Goal: Task Accomplishment & Management: Use online tool/utility

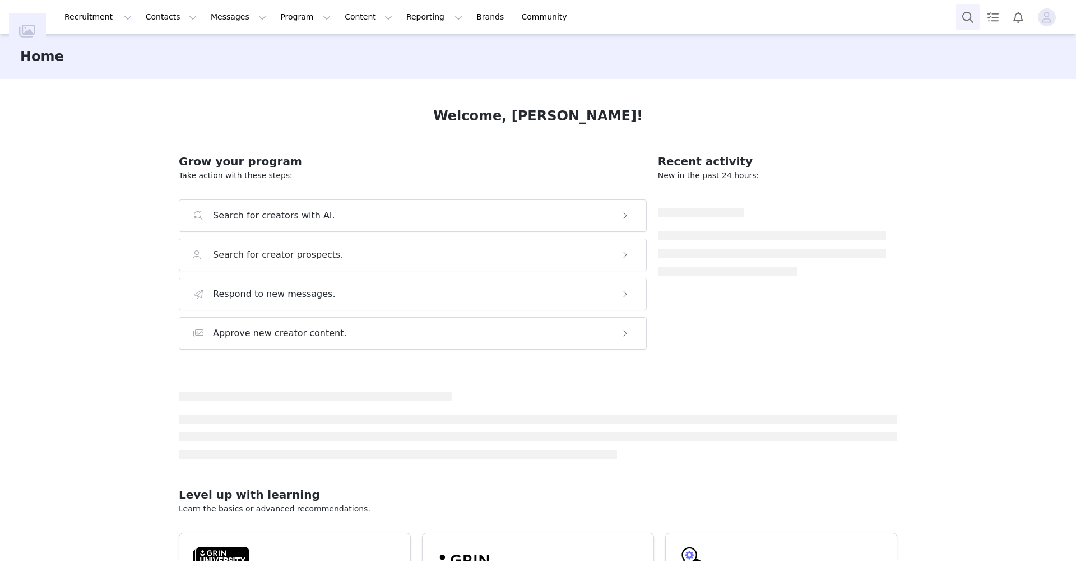
click at [969, 14] on button "Search" at bounding box center [967, 16] width 25 height 25
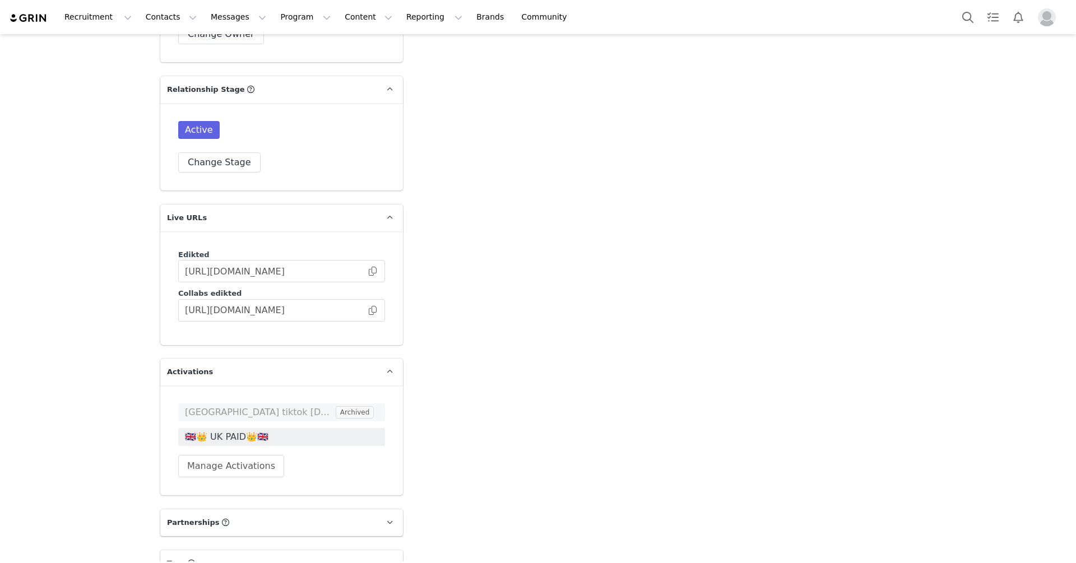
scroll to position [2241, 0]
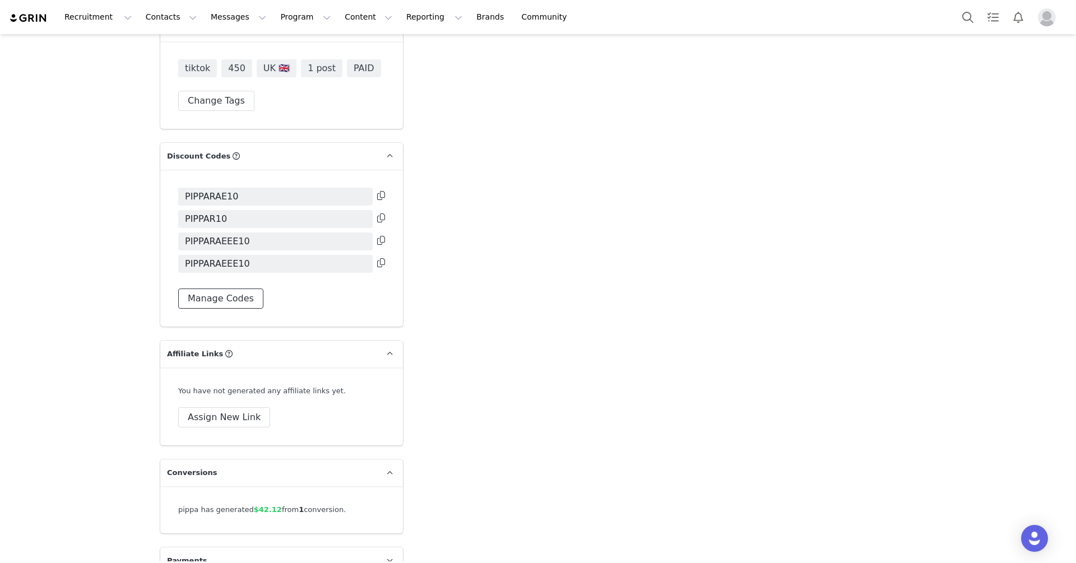
click at [245, 288] on button "Manage Codes" at bounding box center [220, 298] width 85 height 20
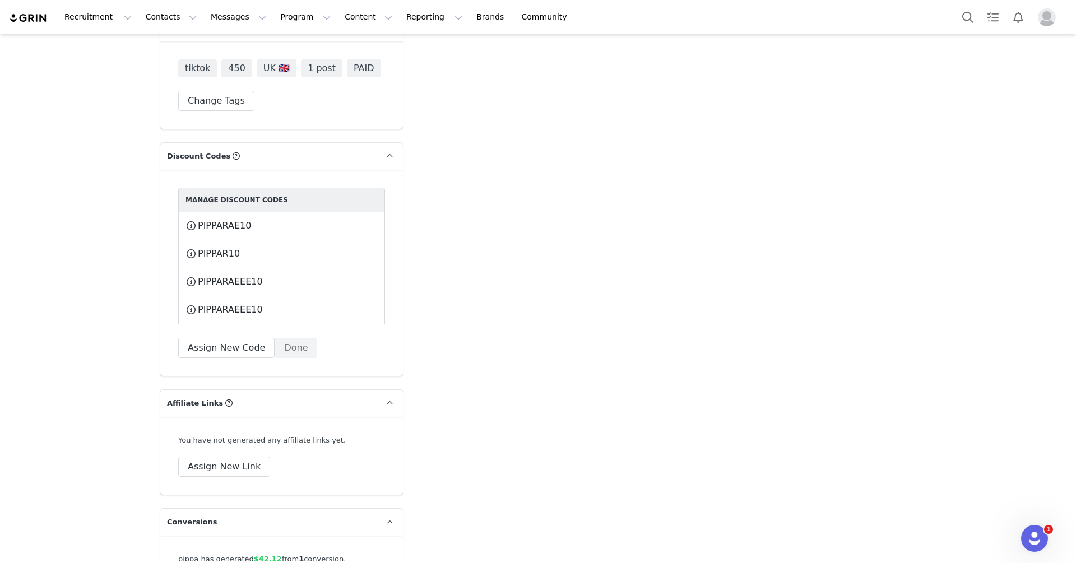
scroll to position [0, 0]
click at [241, 338] on button "Assign New Code" at bounding box center [226, 348] width 96 height 20
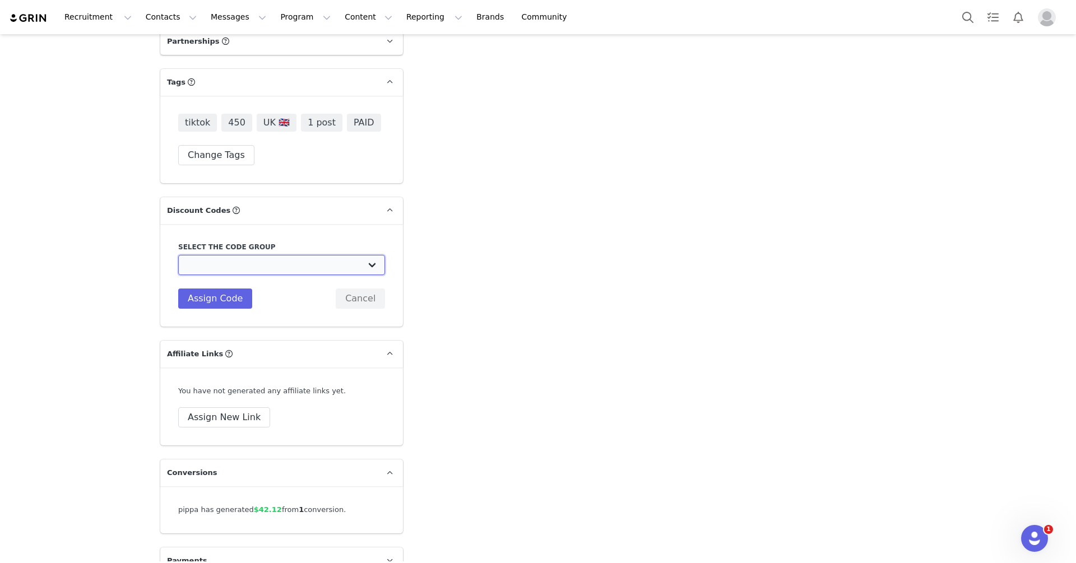
click at [243, 255] on select "Edikted UK: NEW TIKTOK ❤️ Edikted UK: NEW IG ❤️ Edikted: Students + IG Edikted:…" at bounding box center [281, 265] width 207 height 20
select select "10009859"
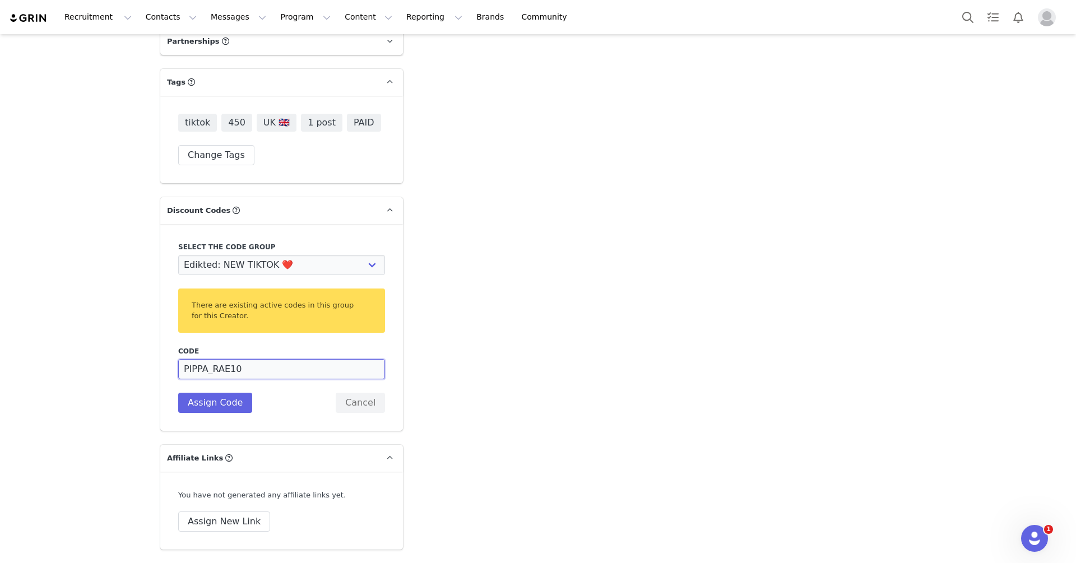
drag, startPoint x: 213, startPoint y: 350, endPoint x: 190, endPoint y: 350, distance: 23.0
click at [190, 359] on input "PIPPA_RAE10" at bounding box center [281, 369] width 207 height 20
click at [197, 359] on input "PRAE10" at bounding box center [281, 369] width 207 height 20
type input "PRAE10"
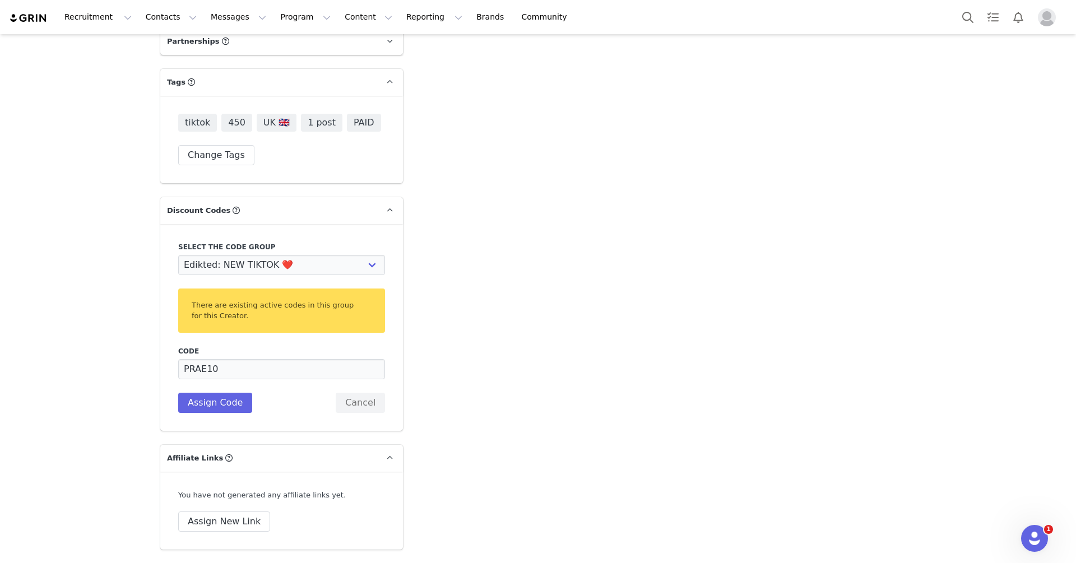
click at [207, 397] on div "Select the code group Edikted UK: NEW TIKTOK ❤️ Edikted UK: NEW IG ❤️ Edikted: …" at bounding box center [281, 327] width 243 height 207
click at [207, 393] on button "Assign Code" at bounding box center [215, 403] width 74 height 20
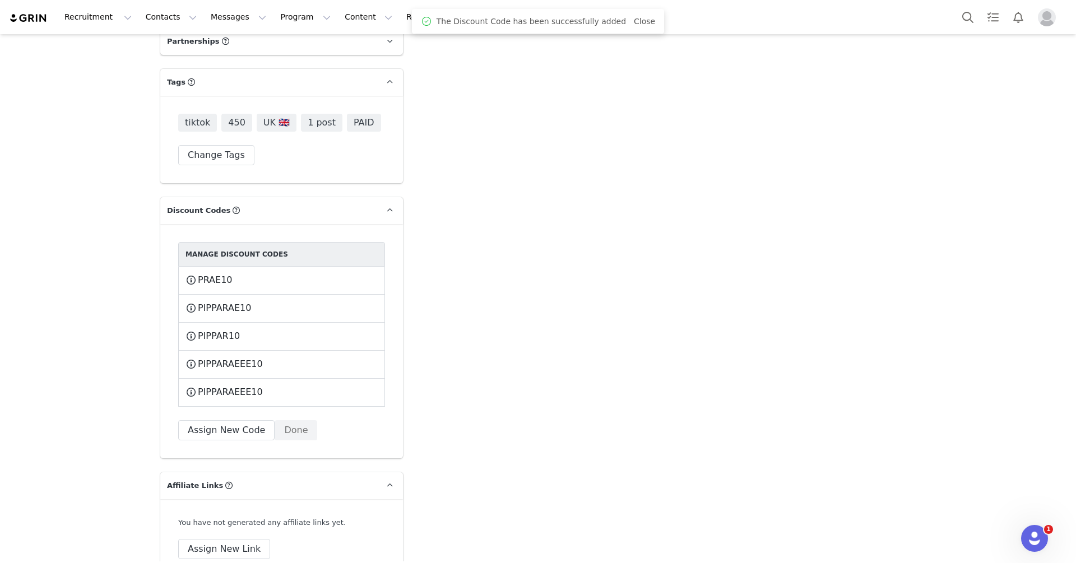
scroll to position [2169, 0]
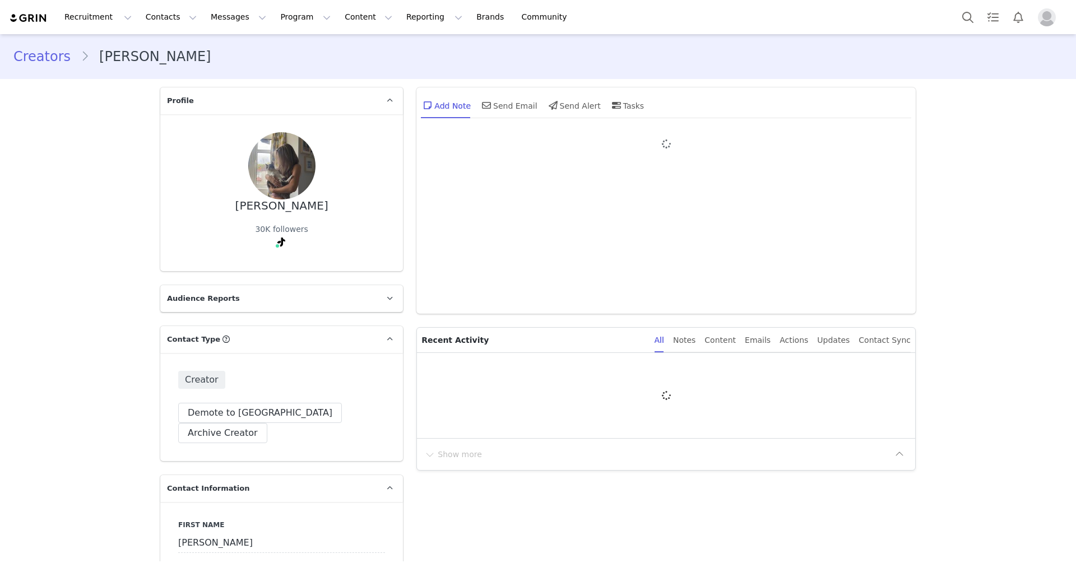
type input "+1 ([GEOGRAPHIC_DATA])"
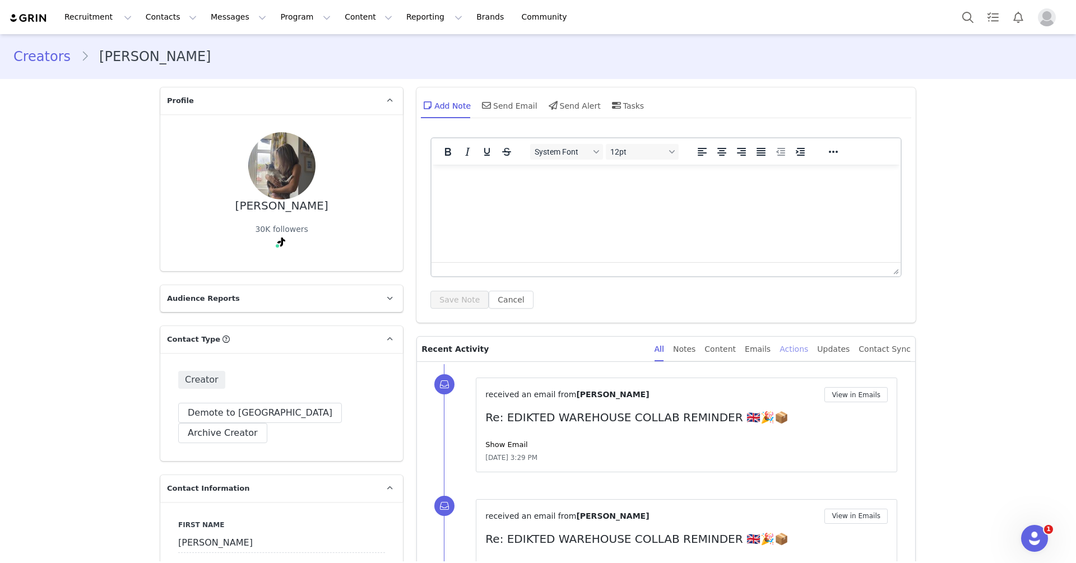
click at [796, 348] on div "Actions" at bounding box center [793, 349] width 29 height 25
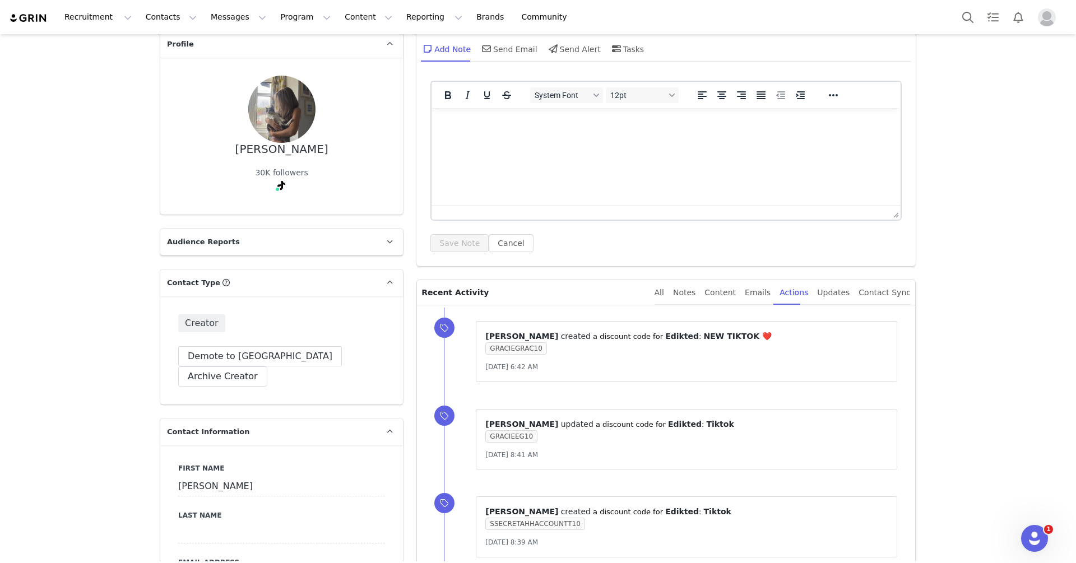
scroll to position [65, 0]
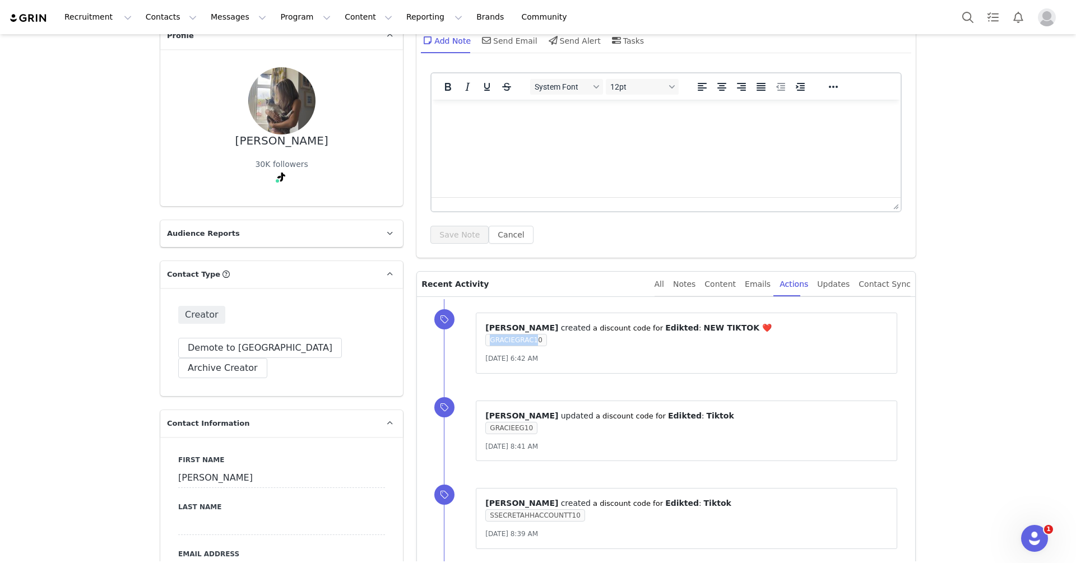
drag, startPoint x: 537, startPoint y: 336, endPoint x: 479, endPoint y: 339, distance: 57.2
click at [479, 339] on div "⁨ [PERSON_NAME] ⁩ ⁨ created ⁩ a discount code for ⁨ Edikted ⁩: ⁨ NEW TIKTOK ❤️ …" at bounding box center [686, 343] width 421 height 61
drag, startPoint x: 541, startPoint y: 339, endPoint x: 485, endPoint y: 338, distance: 56.0
click at [485, 339] on span "GRACIEGRAC10" at bounding box center [515, 340] width 61 height 12
copy span "GRACIEGRAC10"
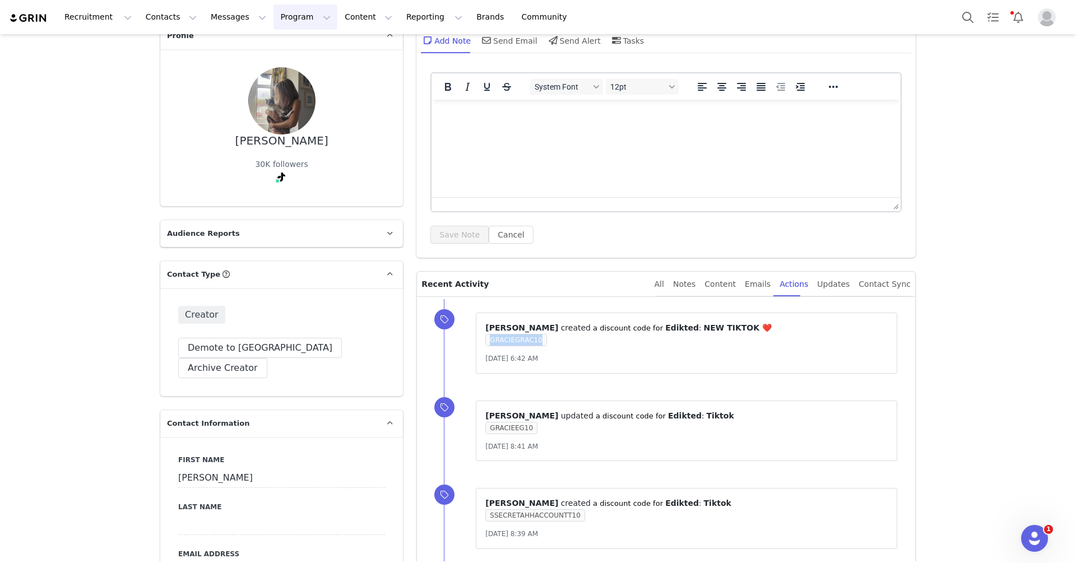
click at [273, 18] on button "Program Program" at bounding box center [305, 16] width 64 height 25
click at [291, 49] on p "Activations" at bounding box center [286, 50] width 43 height 12
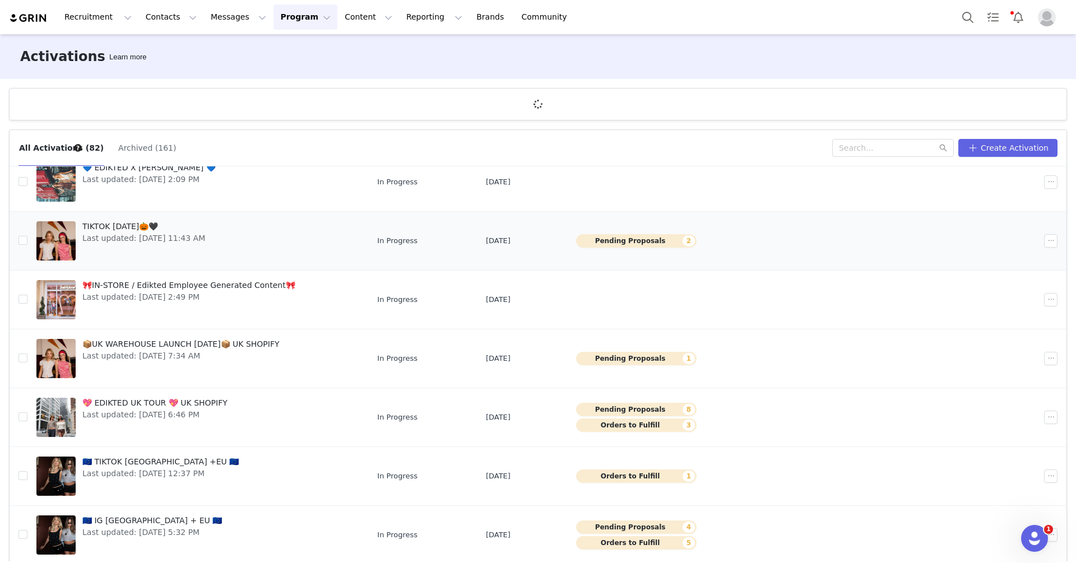
scroll to position [41, 0]
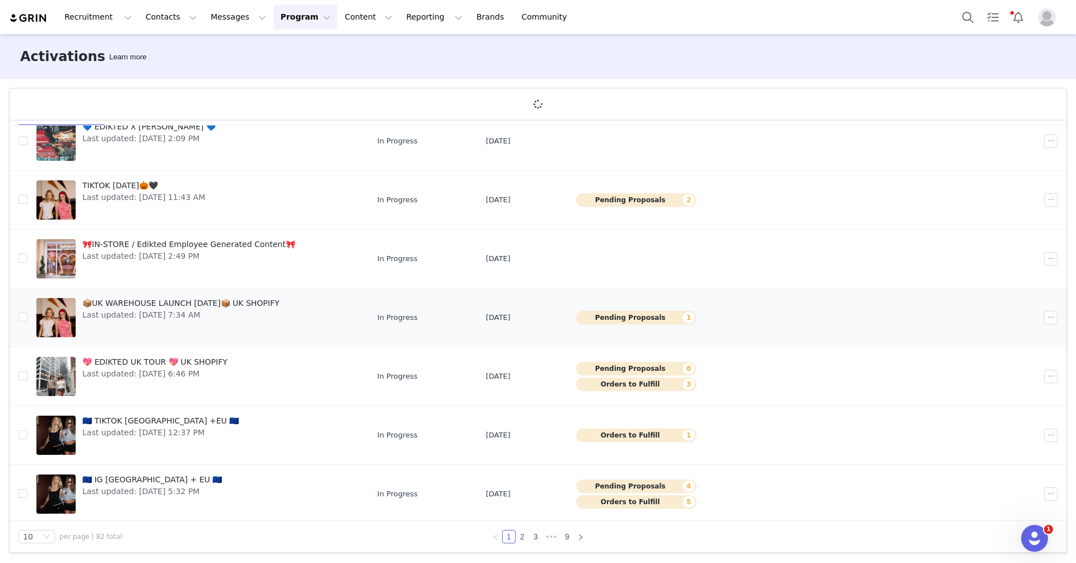
click at [252, 302] on span "📦UK WAREHOUSE LAUNCH [DATE]📦 UK SHOPIFY" at bounding box center [180, 303] width 197 height 12
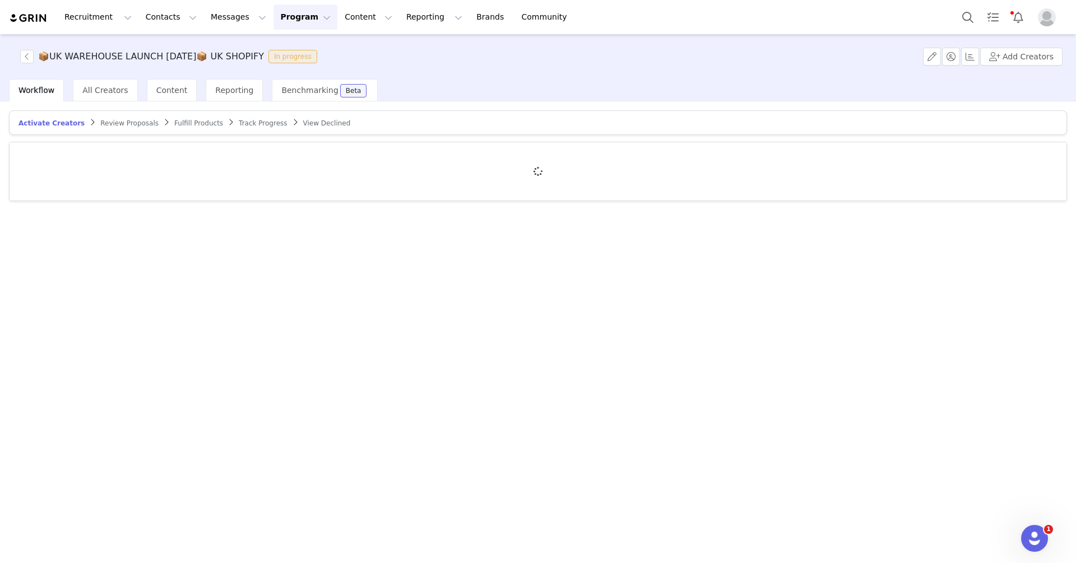
click at [260, 127] on div "Track Progress" at bounding box center [263, 123] width 48 height 9
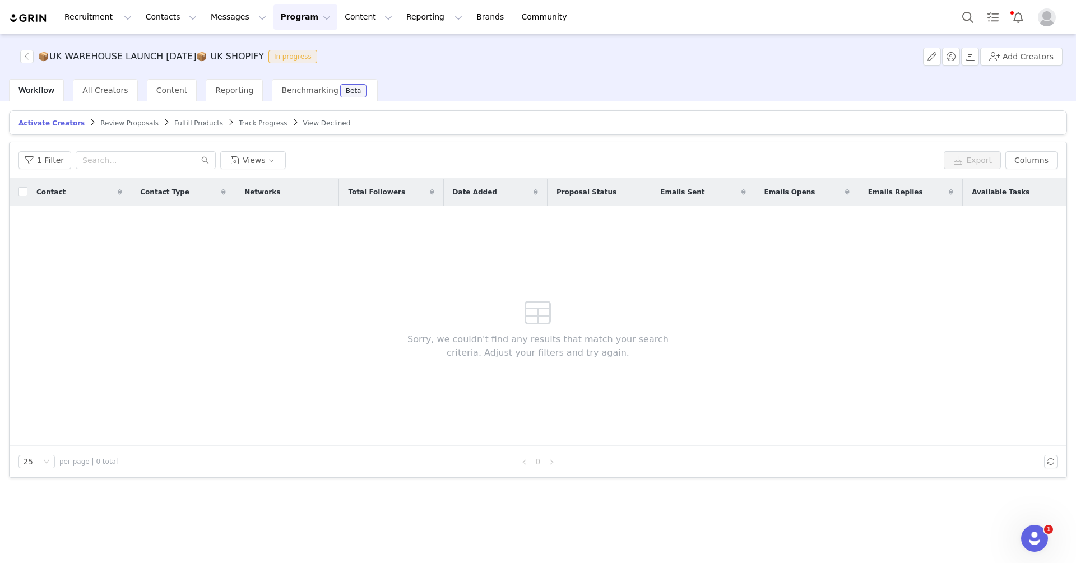
click at [246, 123] on span "Track Progress" at bounding box center [263, 123] width 48 height 8
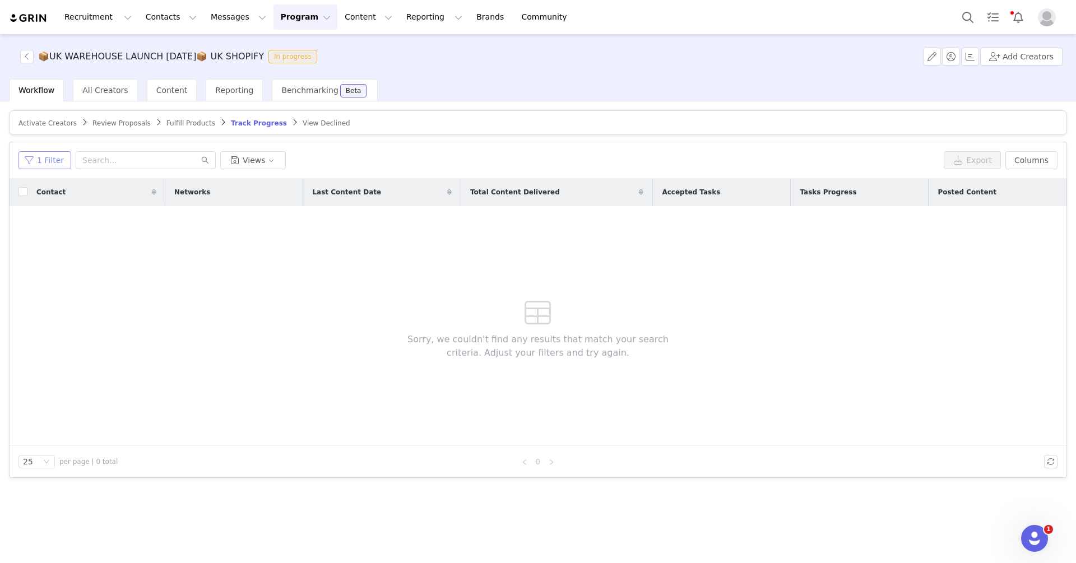
click at [44, 156] on button "1 Filter" at bounding box center [44, 160] width 53 height 18
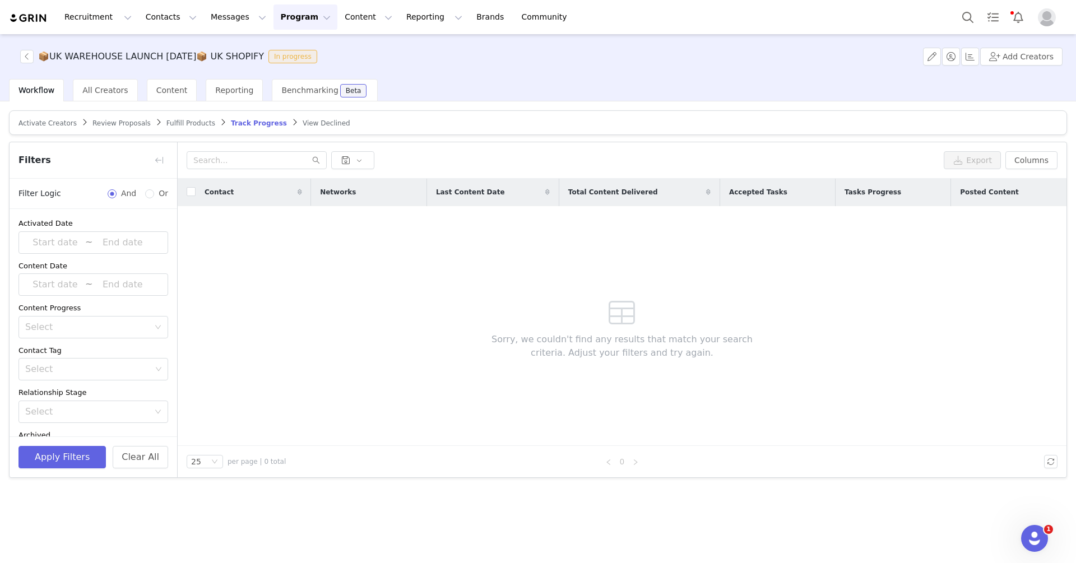
scroll to position [73, 0]
click at [67, 293] on div "Select" at bounding box center [88, 296] width 126 height 11
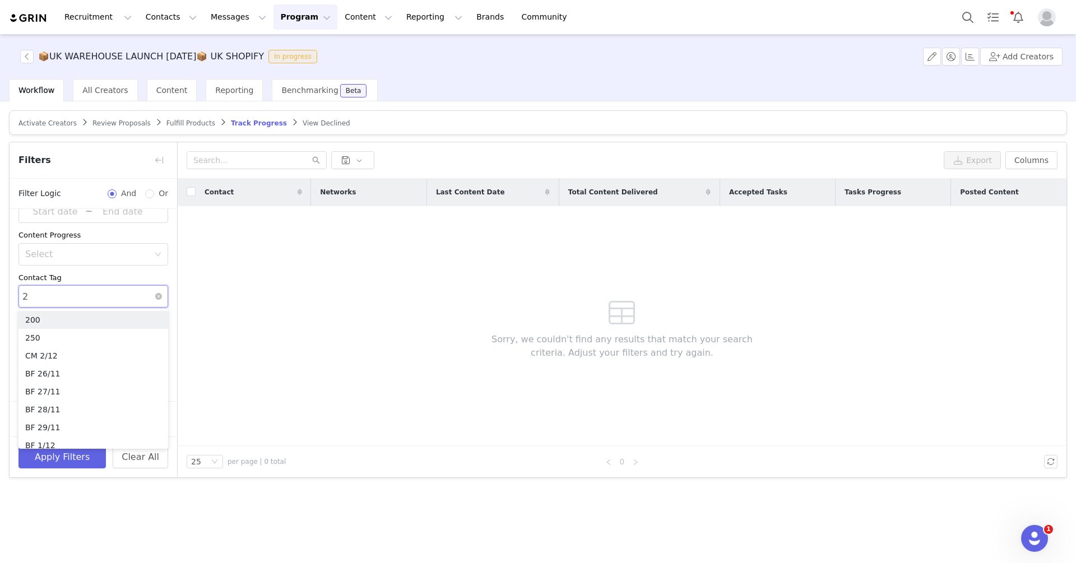
type input "26"
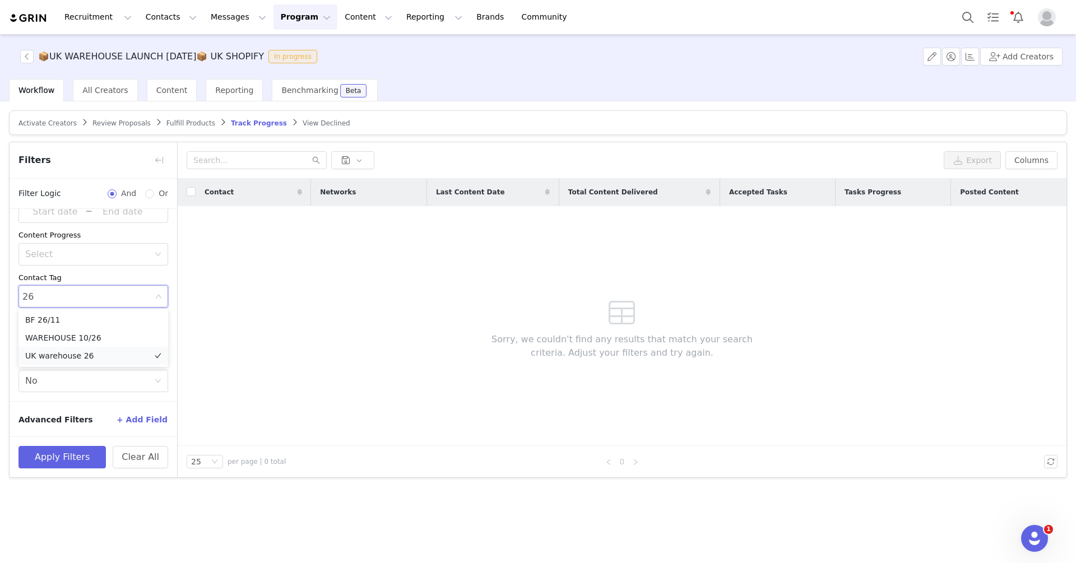
click at [79, 354] on li "UK warehouse 26" at bounding box center [93, 356] width 150 height 18
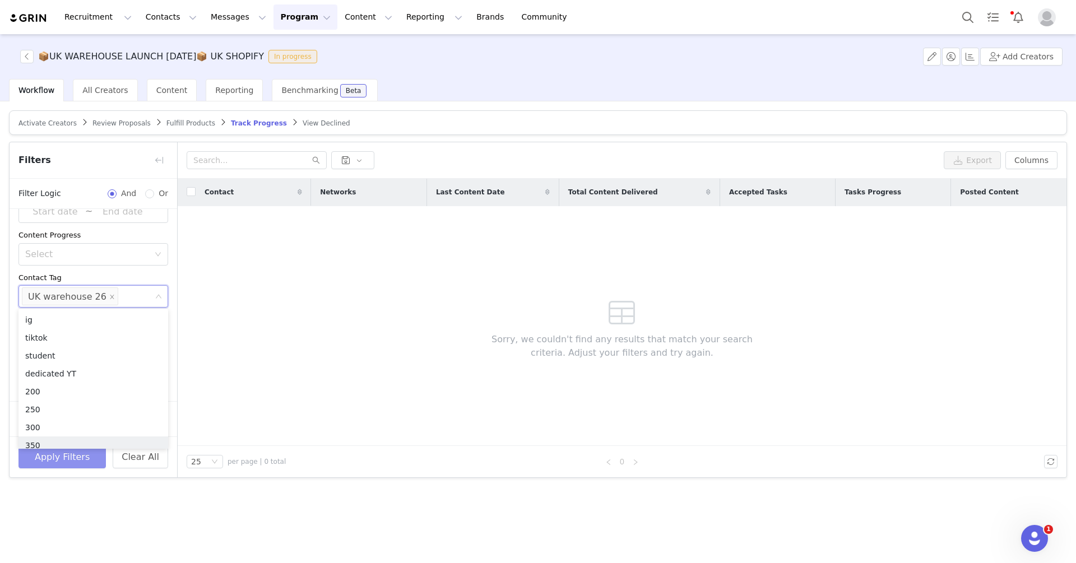
scroll to position [6, 0]
click at [72, 462] on button "Apply Filters" at bounding box center [61, 457] width 87 height 22
click at [155, 170] on div "Filters" at bounding box center [93, 160] width 167 height 36
click at [155, 153] on button "button" at bounding box center [159, 160] width 18 height 18
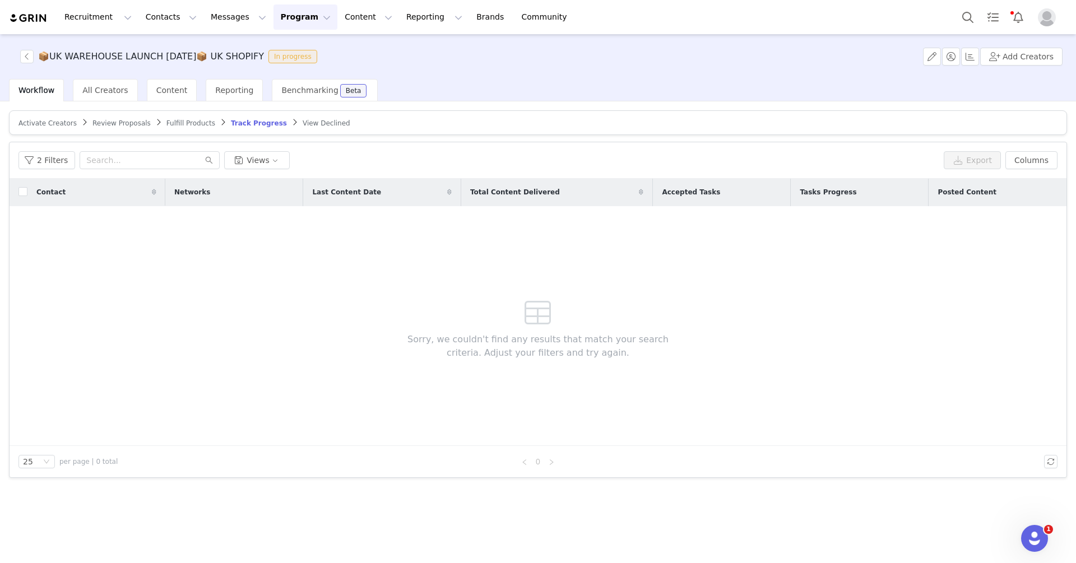
scroll to position [97, 0]
click at [27, 63] on button "button" at bounding box center [26, 56] width 13 height 13
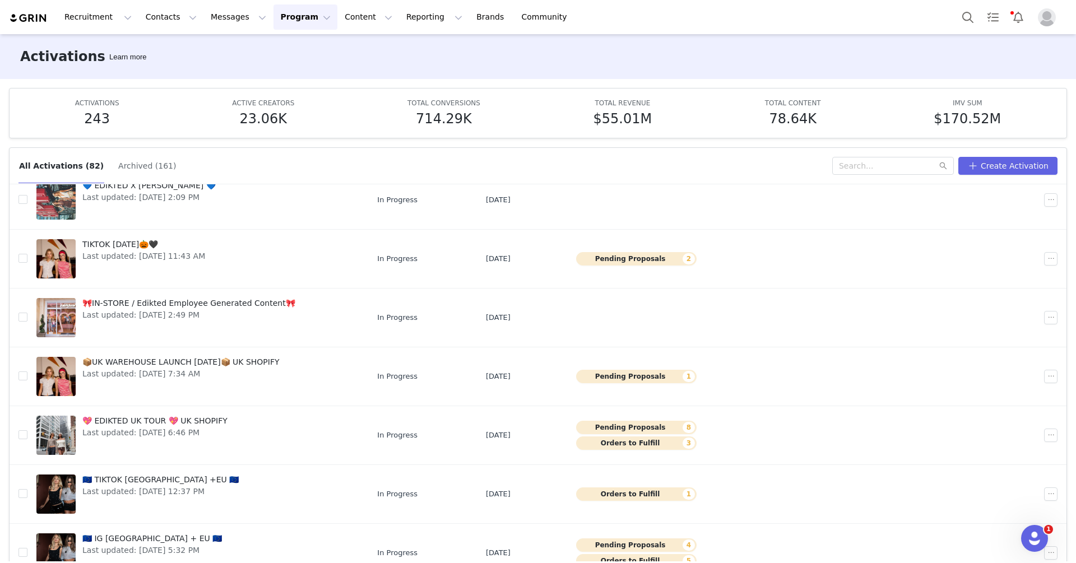
scroll to position [58, 0]
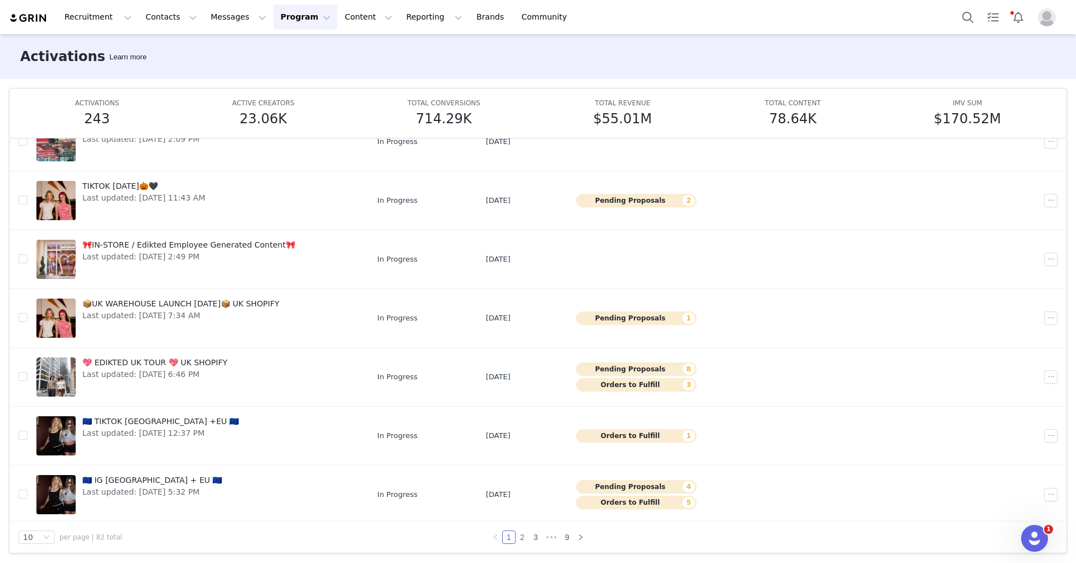
click at [520, 536] on link "2" at bounding box center [522, 537] width 12 height 12
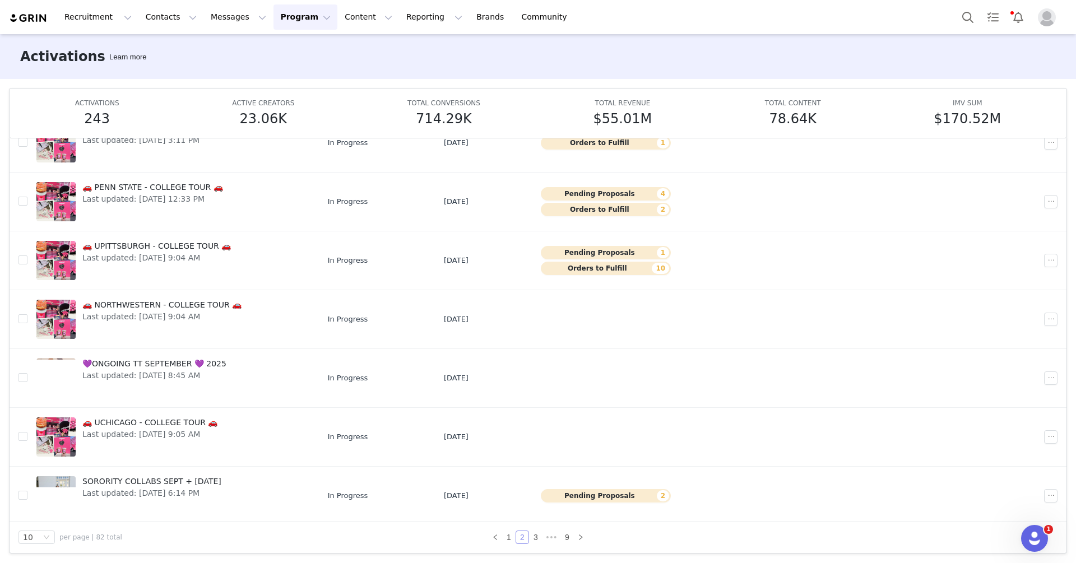
scroll to position [217, 0]
click at [535, 538] on link "3" at bounding box center [535, 537] width 12 height 12
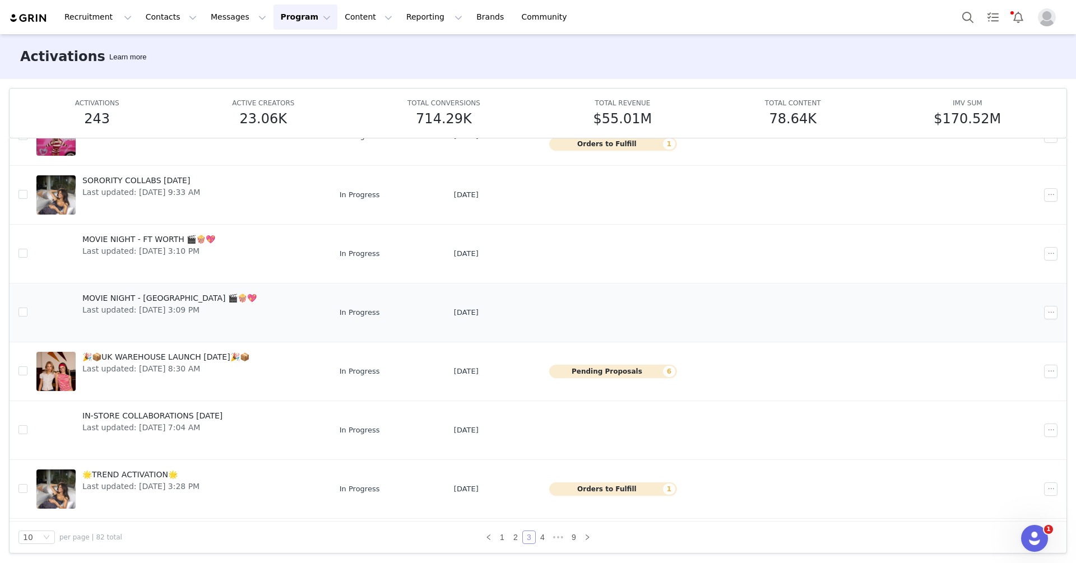
scroll to position [108, 0]
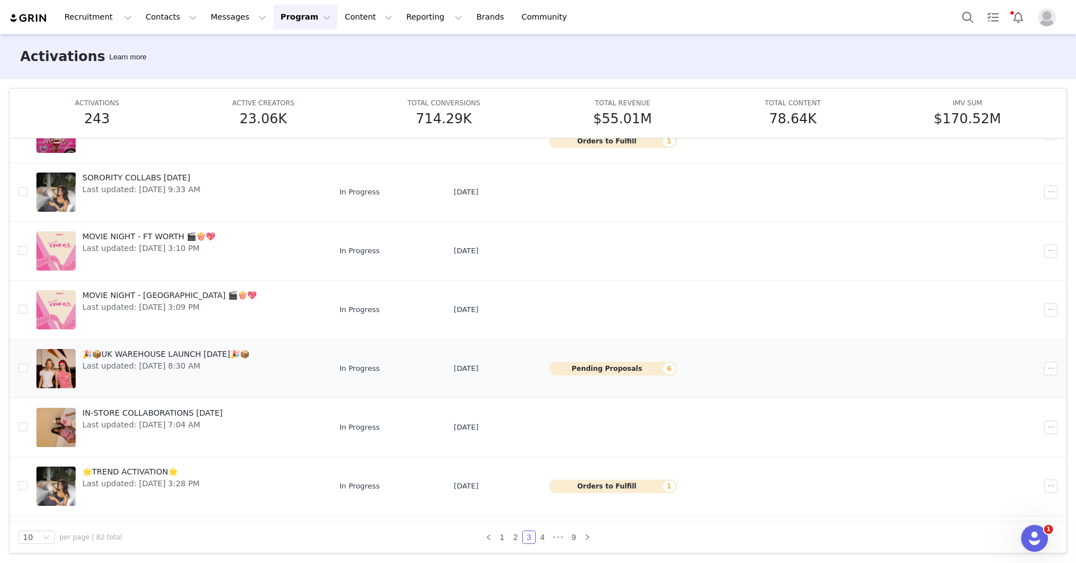
click at [298, 367] on link "🎉📦UK WAREHOUSE LAUNCH [DATE]🎉📦 Last updated: [DATE] 8:30 AM" at bounding box center [178, 368] width 285 height 45
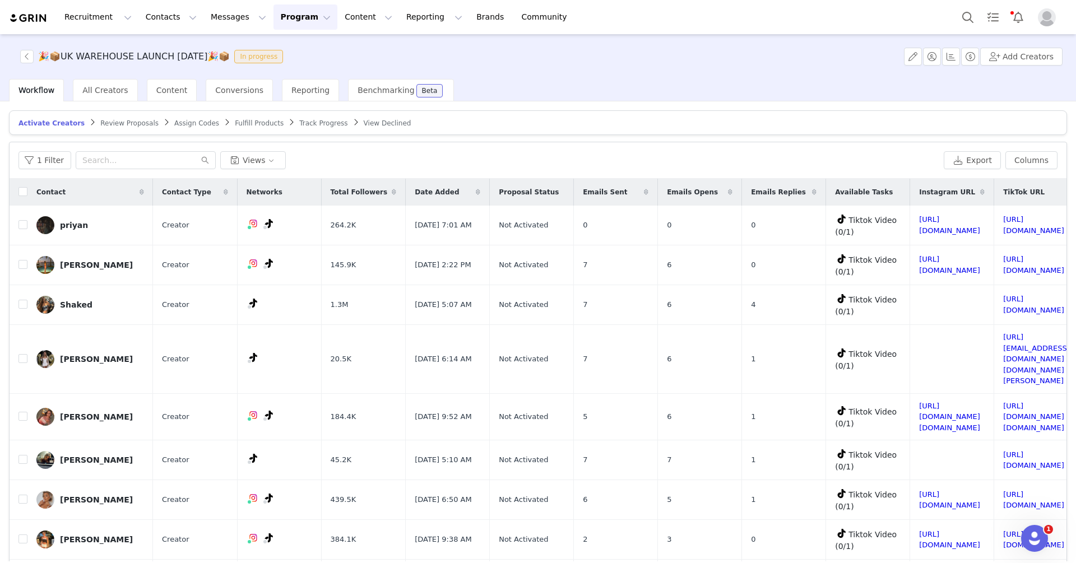
click at [299, 124] on span "Track Progress" at bounding box center [323, 123] width 48 height 8
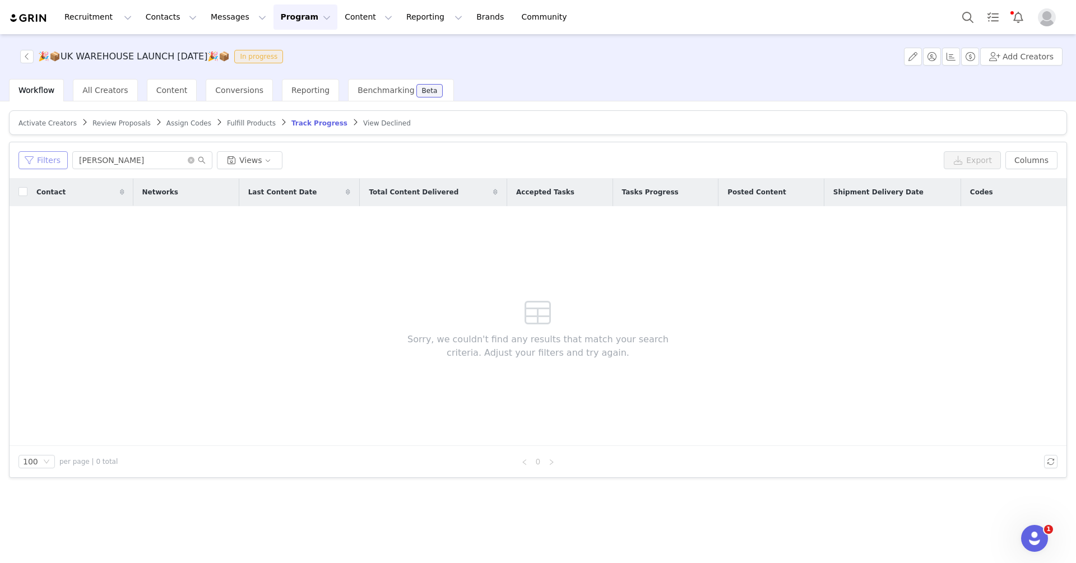
click at [50, 156] on button "Filters" at bounding box center [42, 160] width 49 height 18
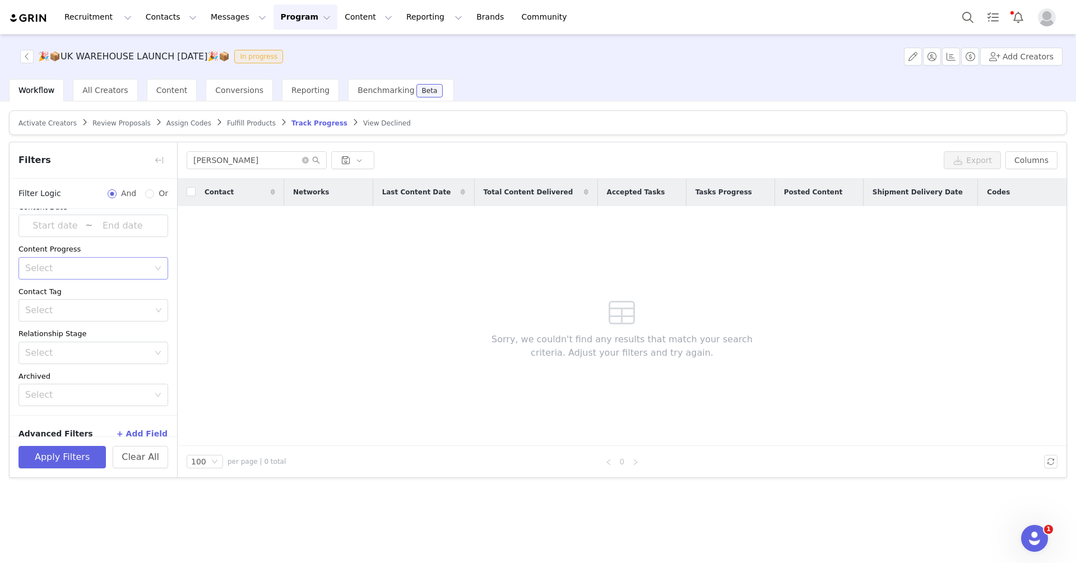
scroll to position [63, 0]
click at [68, 300] on div "Select" at bounding box center [88, 305] width 126 height 11
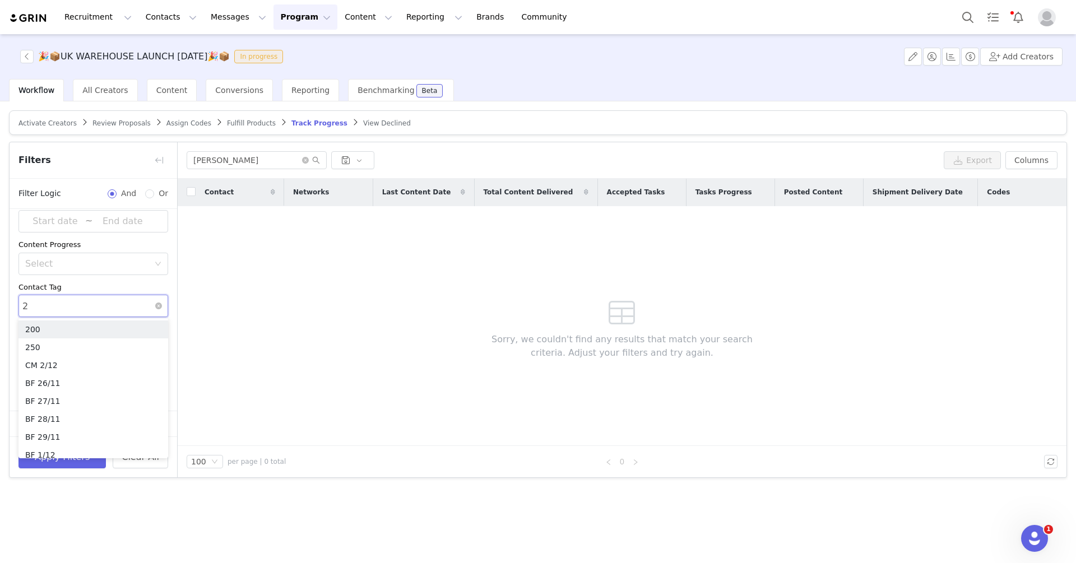
type input "26"
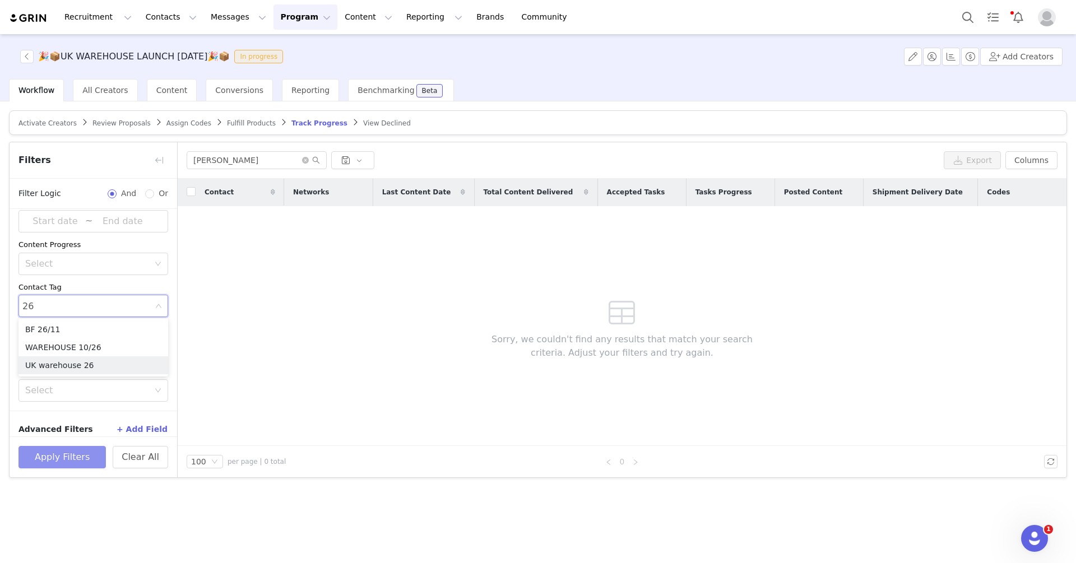
click at [76, 364] on li "UK warehouse 26" at bounding box center [93, 365] width 150 height 18
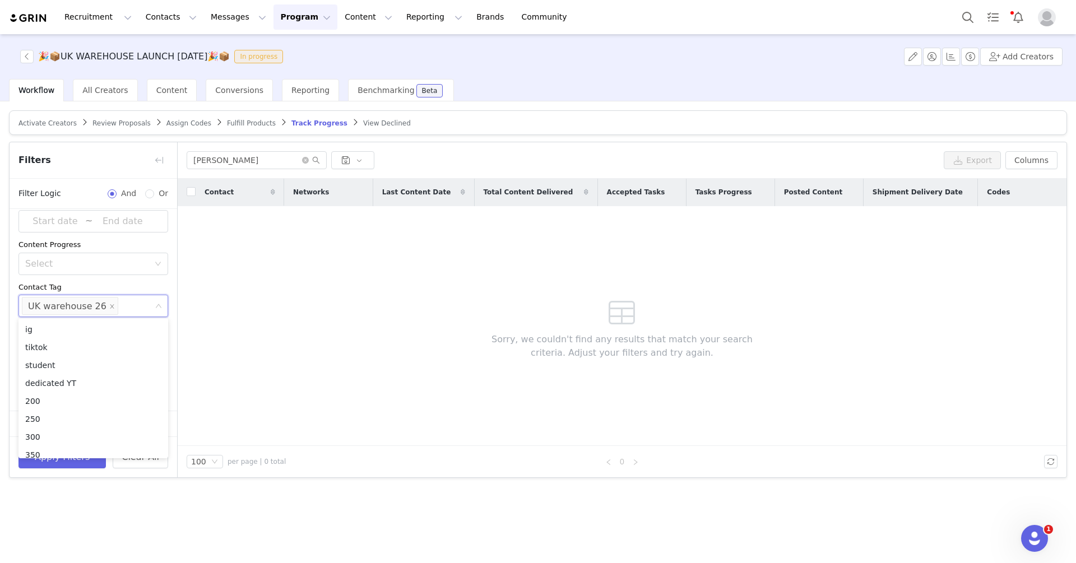
click at [66, 490] on div "Activate Creators Review Proposals Assign Codes Fulfill Products Track Progress…" at bounding box center [538, 331] width 1076 height 460
click at [66, 458] on button "Apply Filters" at bounding box center [61, 457] width 87 height 22
click at [306, 162] on icon "icon: close-circle" at bounding box center [305, 160] width 7 height 7
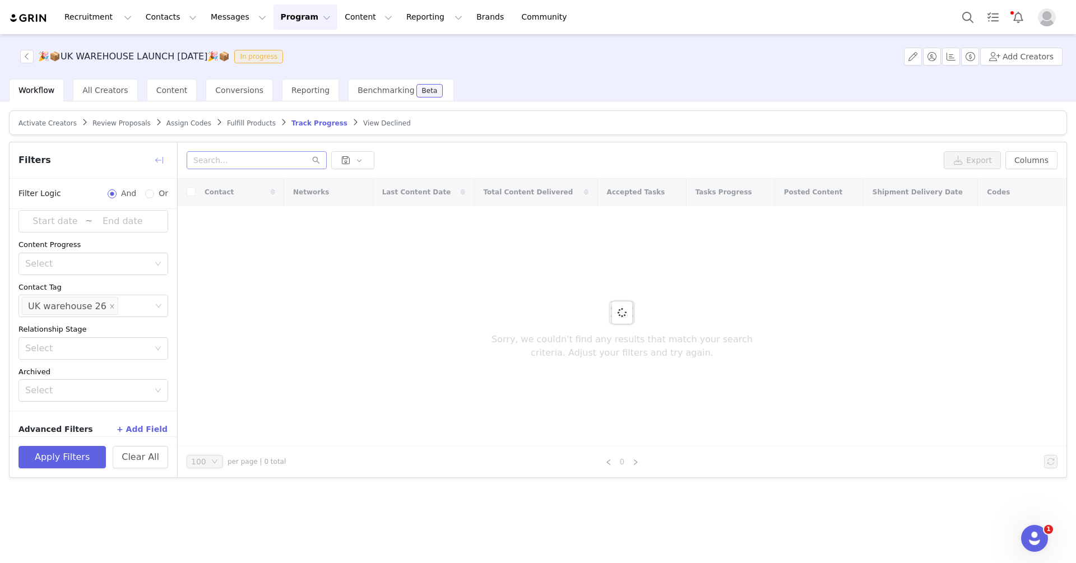
click at [166, 159] on button "button" at bounding box center [159, 160] width 18 height 18
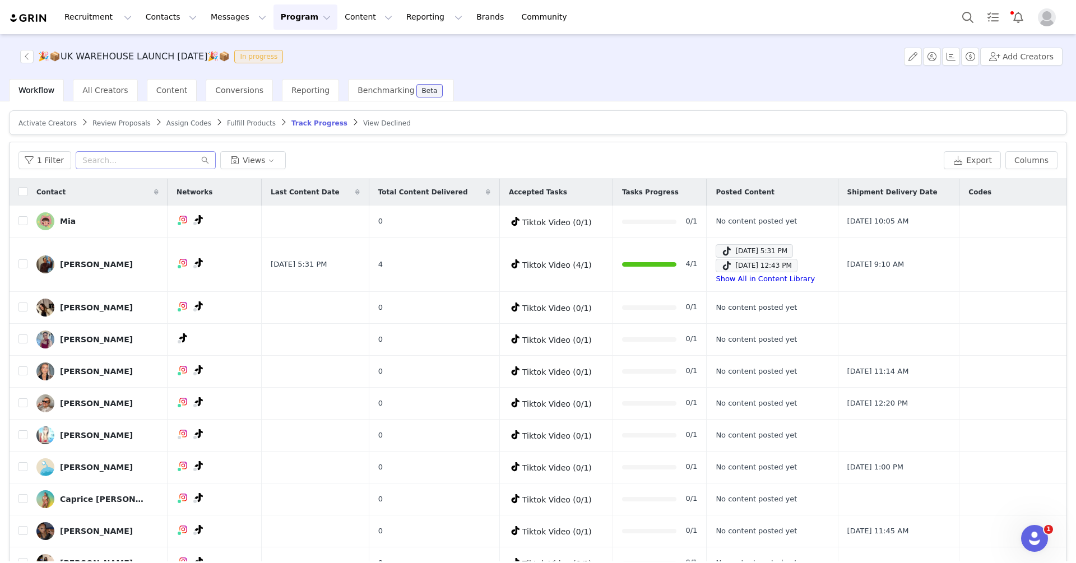
scroll to position [0, 0]
click at [406, 190] on span "Total Content Delivered" at bounding box center [423, 192] width 90 height 10
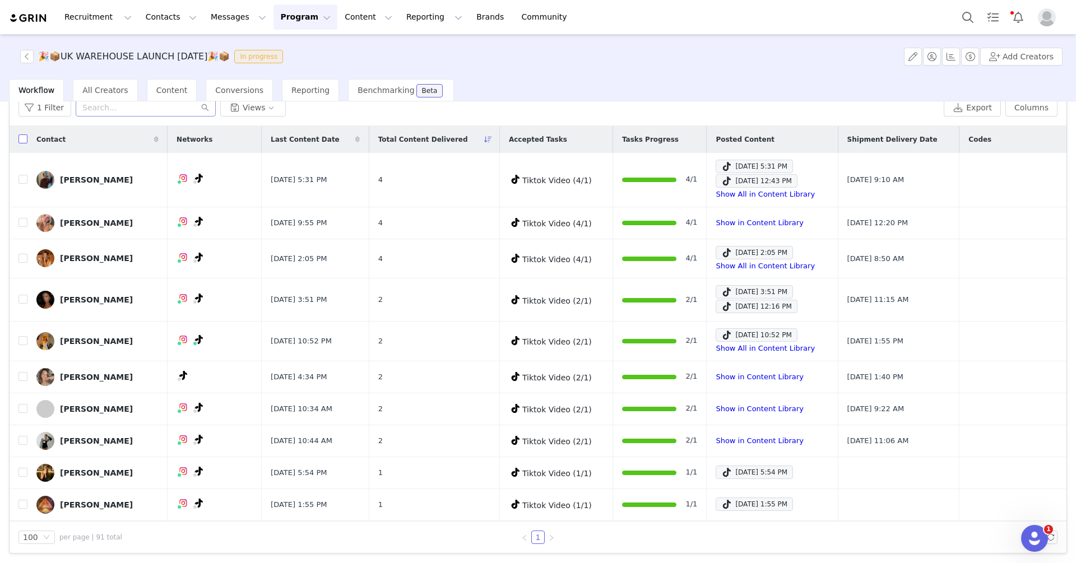
click at [23, 140] on input "checkbox" at bounding box center [22, 138] width 9 height 9
checkbox input "true"
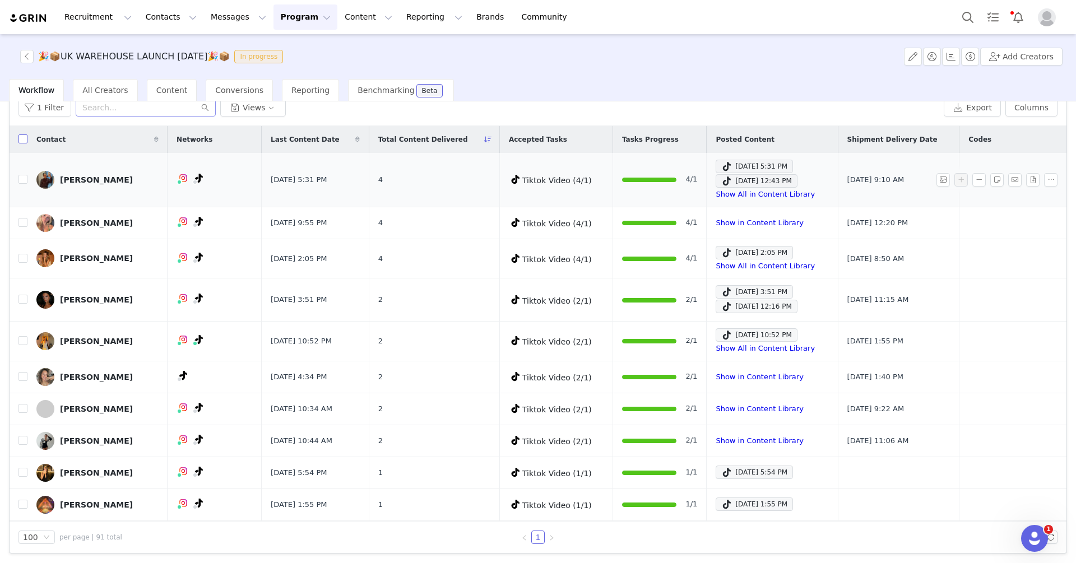
checkbox input "true"
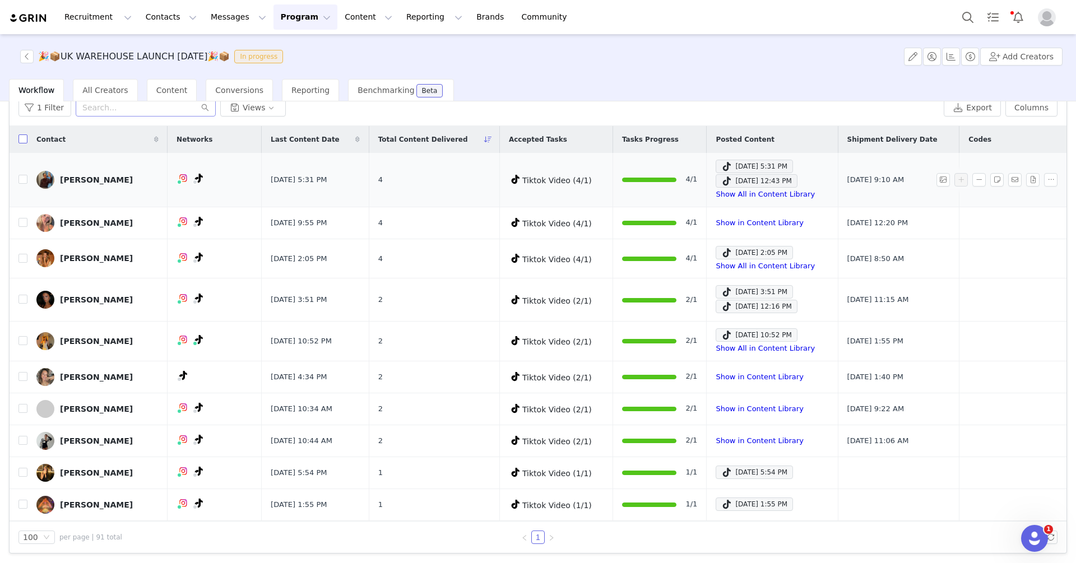
checkbox input "true"
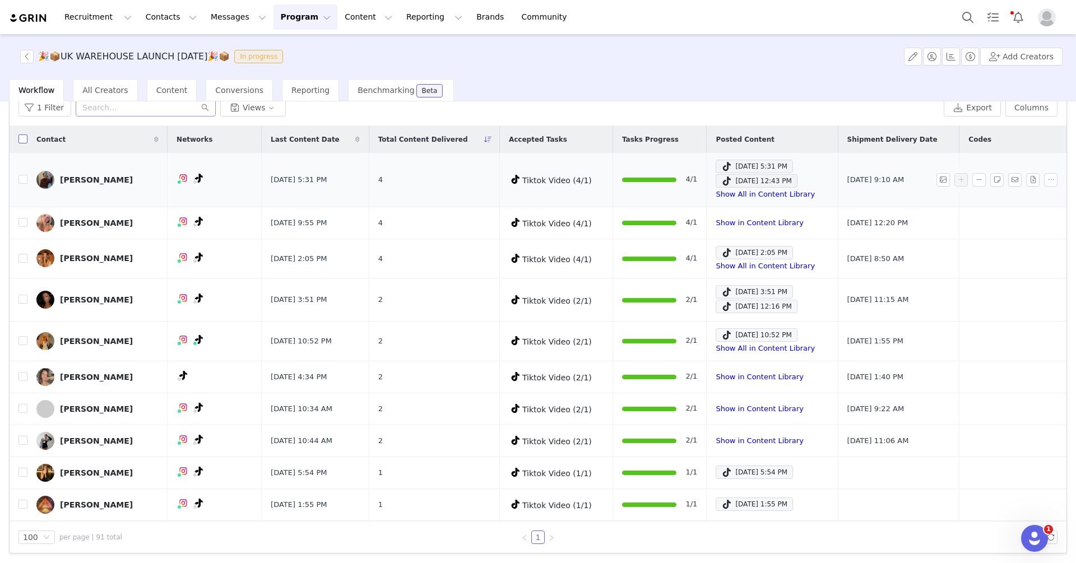
checkbox input "true"
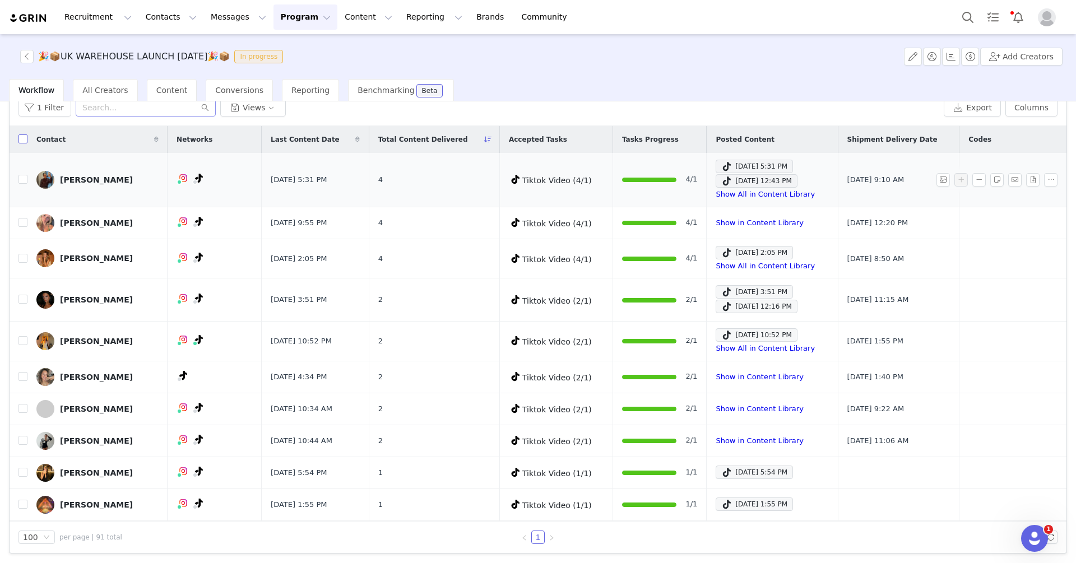
checkbox input "true"
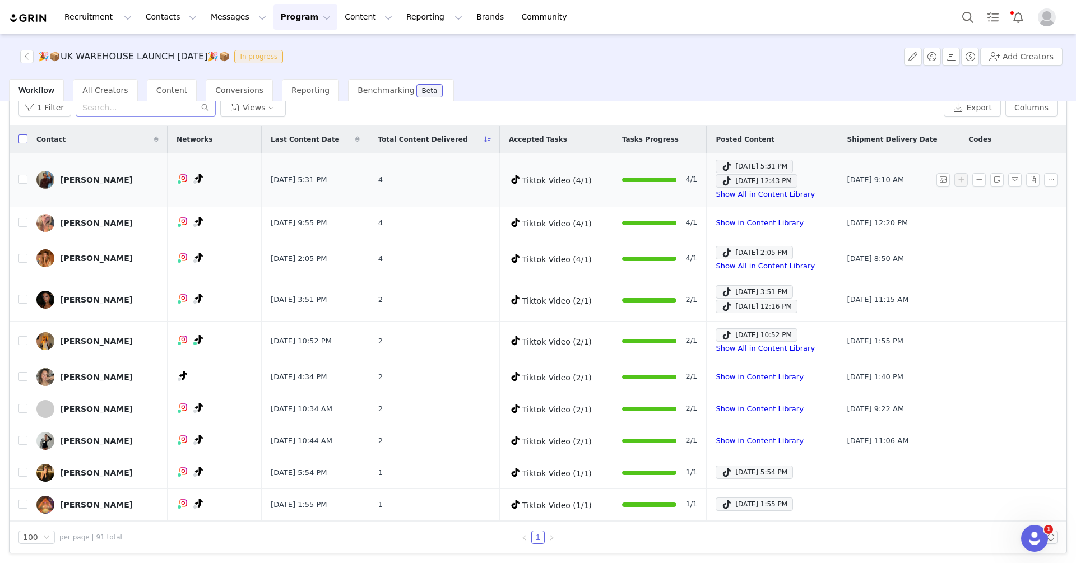
checkbox input "true"
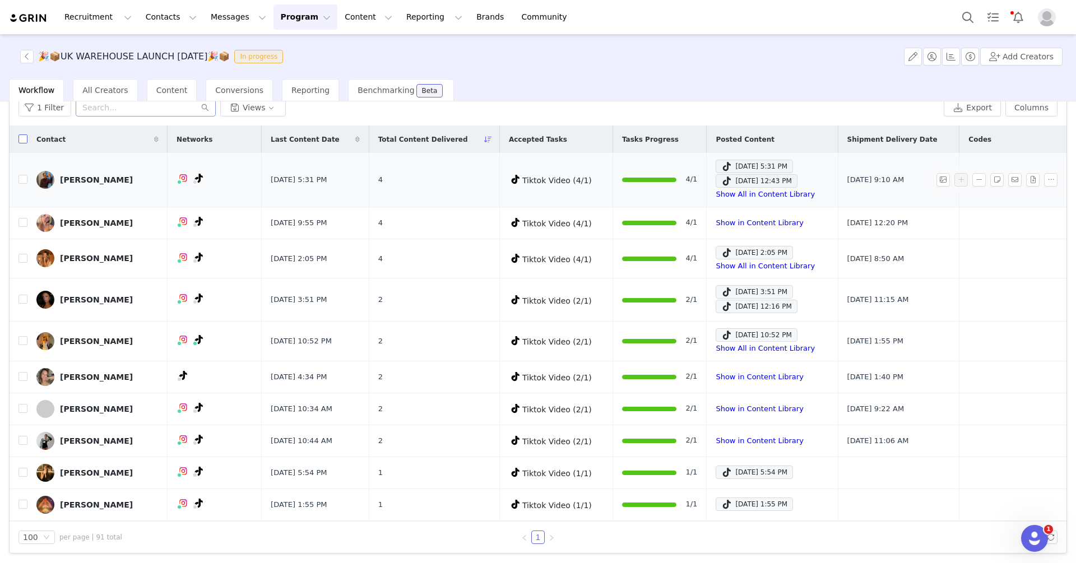
checkbox input "true"
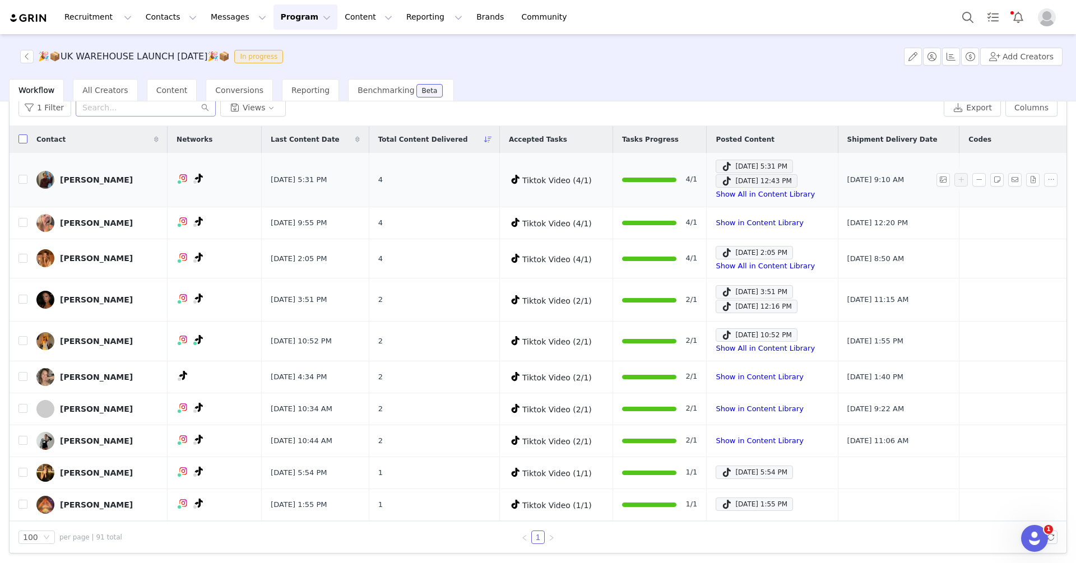
checkbox input "true"
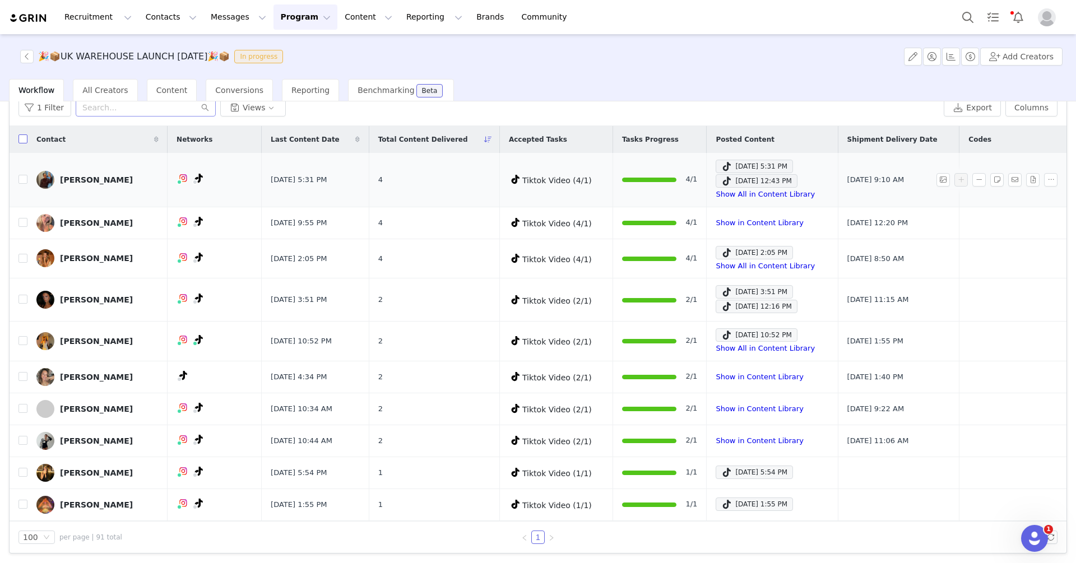
checkbox input "true"
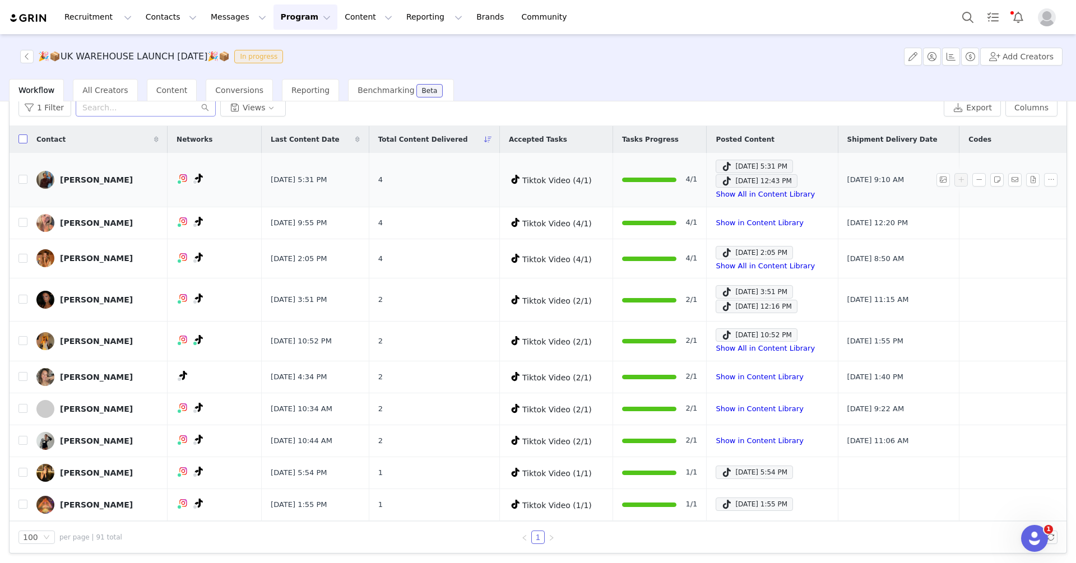
checkbox input "true"
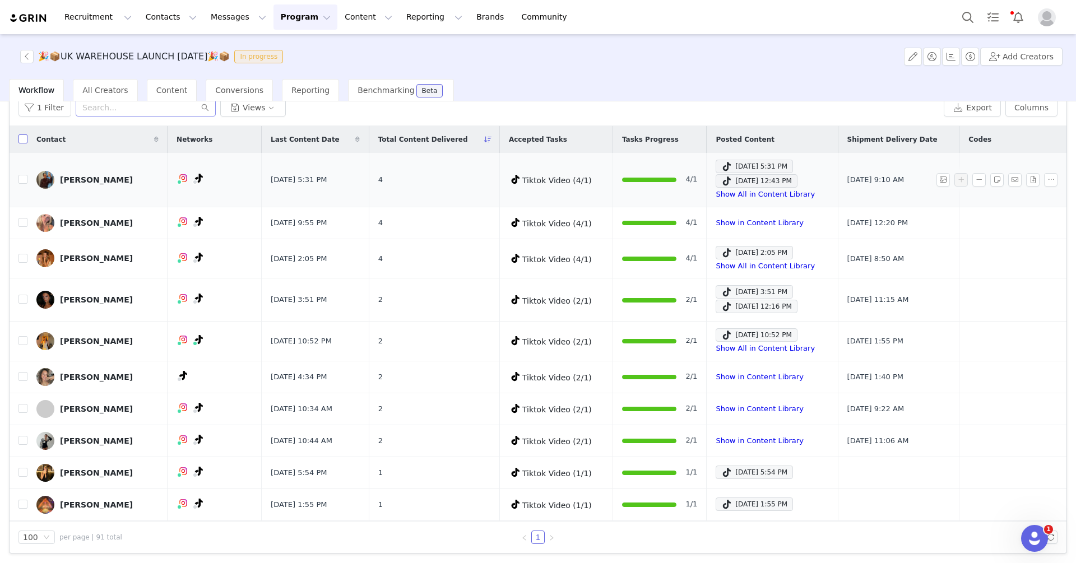
checkbox input "true"
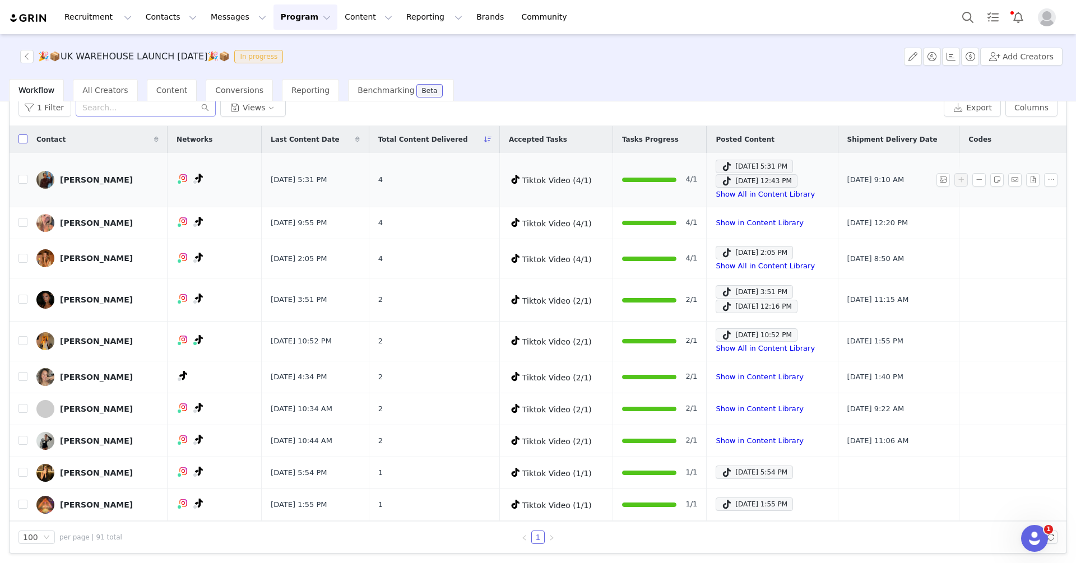
checkbox input "true"
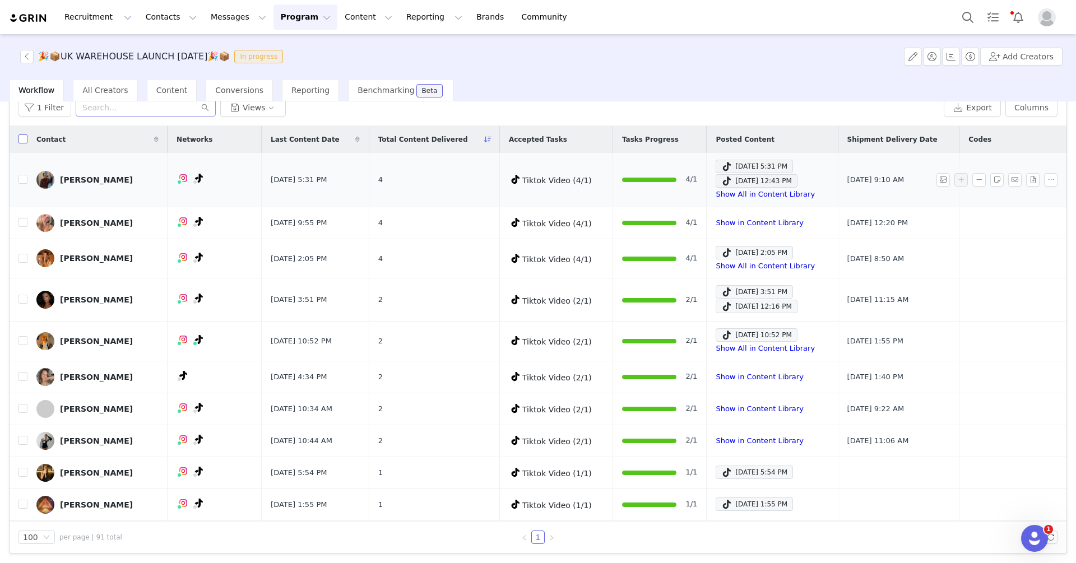
checkbox input "true"
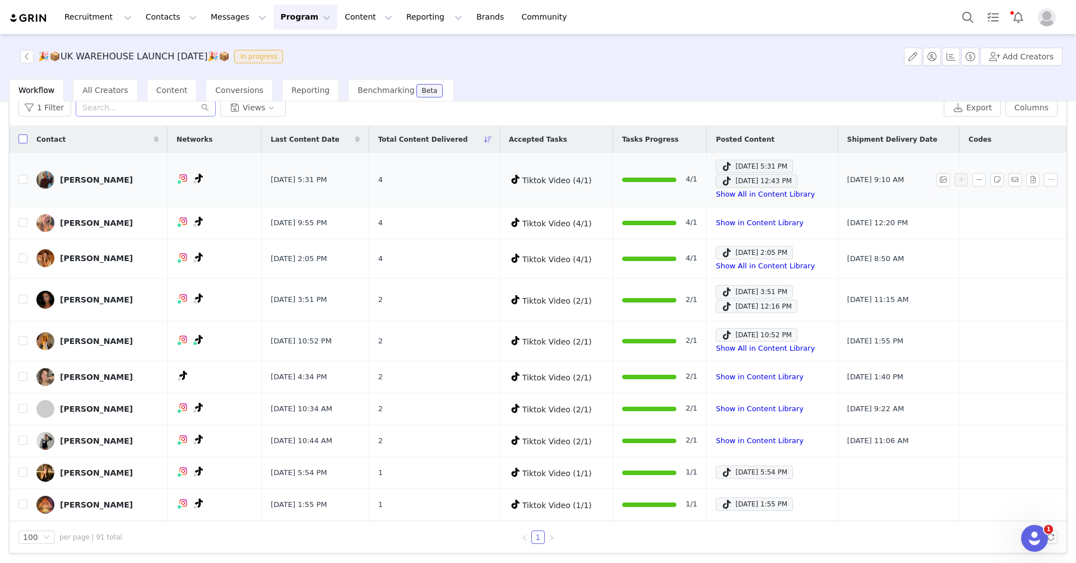
checkbox input "true"
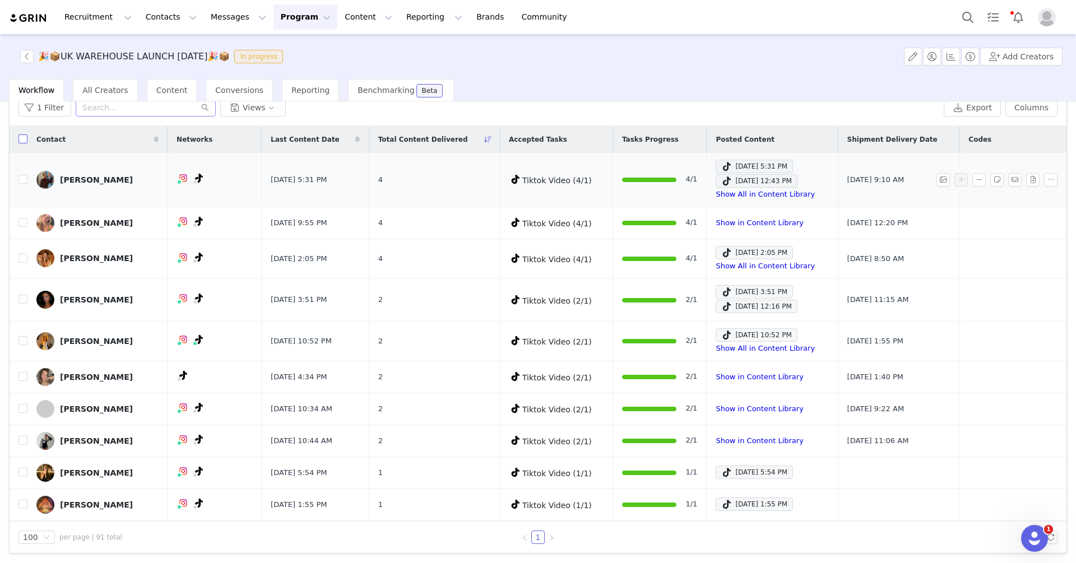
checkbox input "true"
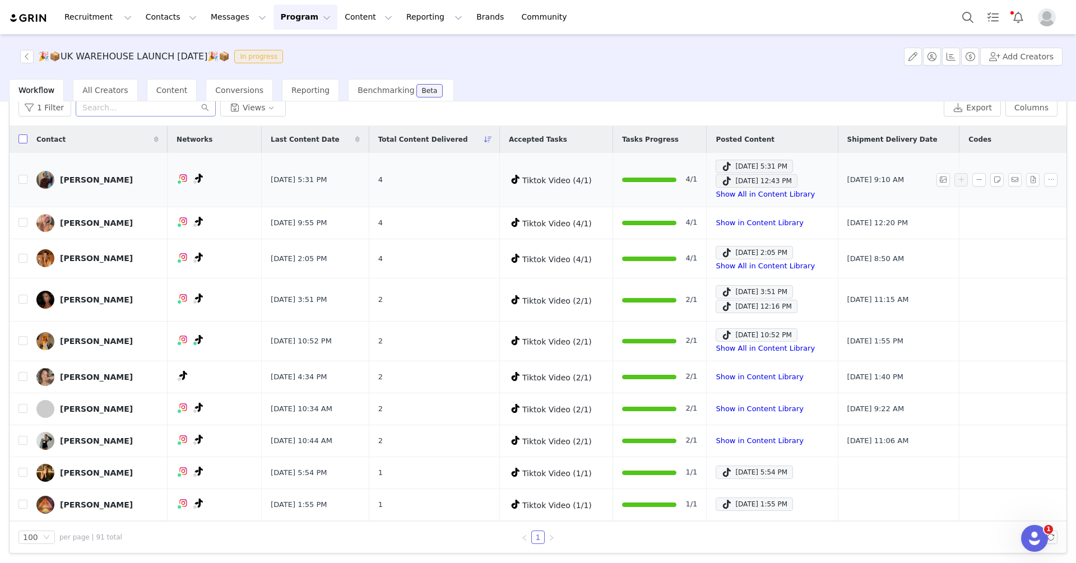
checkbox input "true"
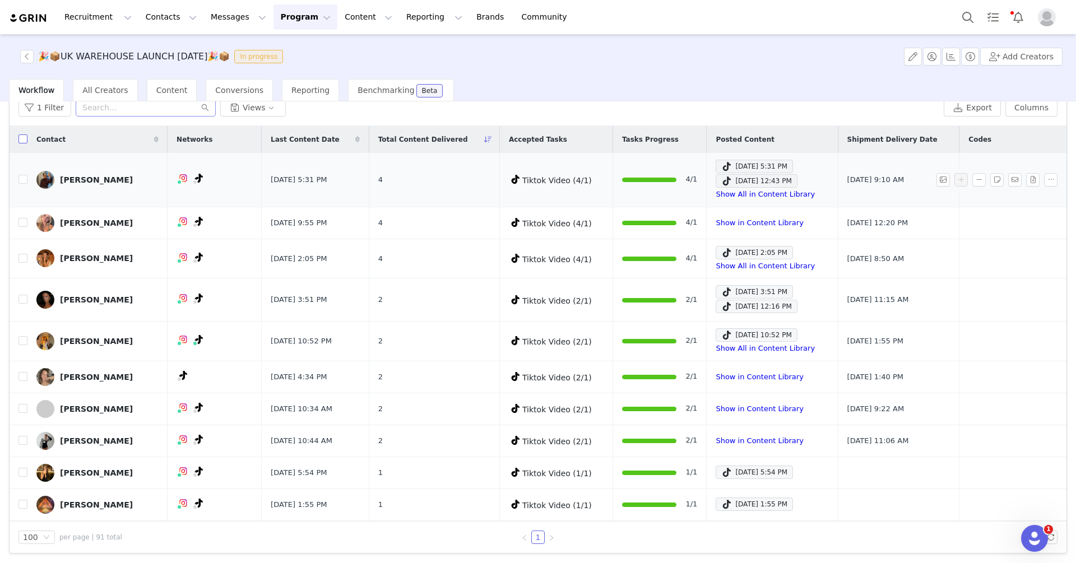
checkbox input "true"
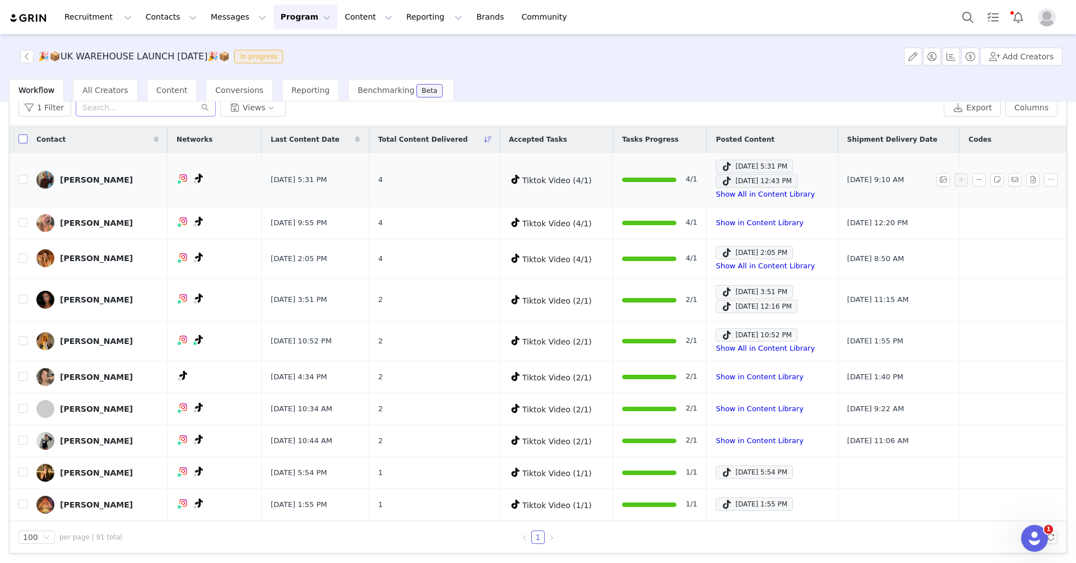
checkbox input "true"
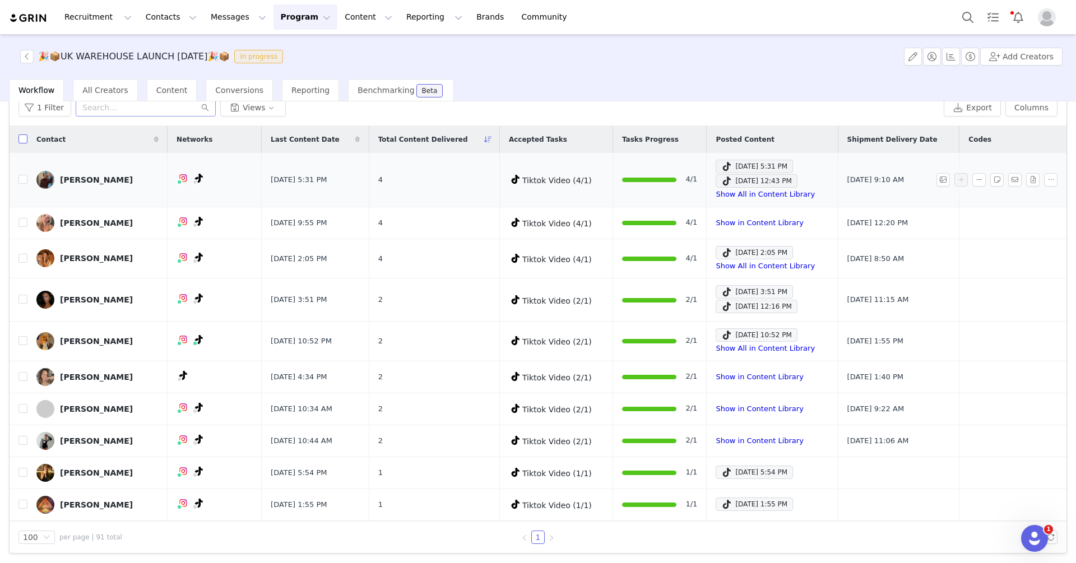
checkbox input "true"
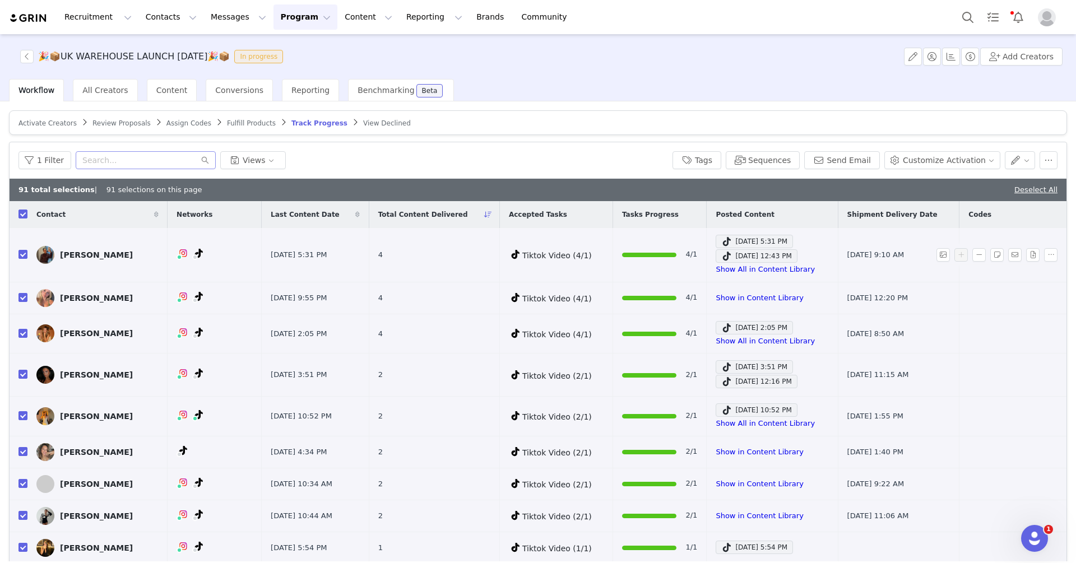
drag, startPoint x: 24, startPoint y: 212, endPoint x: 124, endPoint y: 212, distance: 100.8
click at [24, 212] on input "checkbox" at bounding box center [22, 213] width 9 height 9
checkbox input "false"
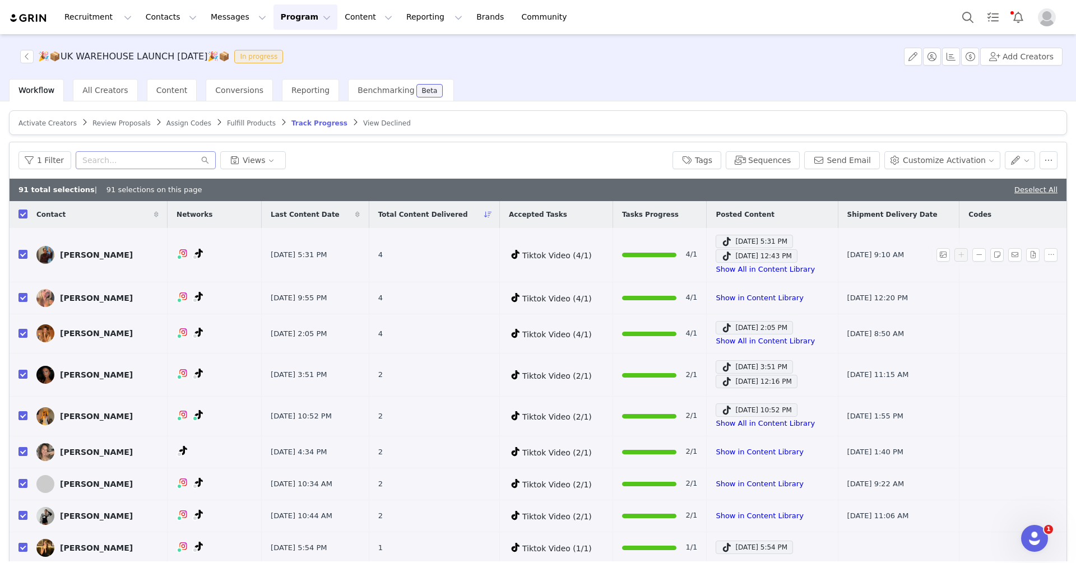
checkbox input "false"
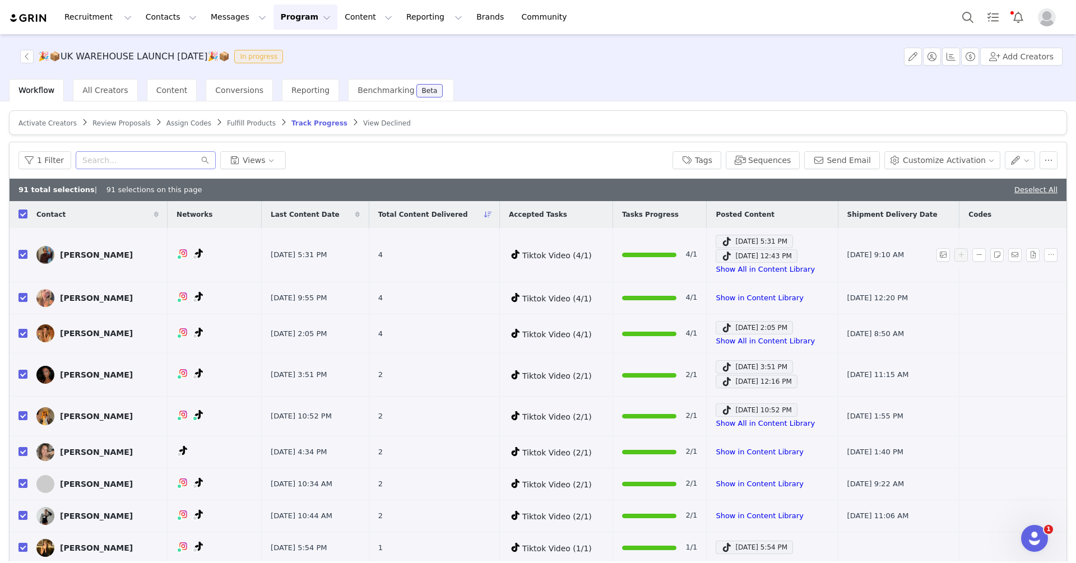
checkbox input "false"
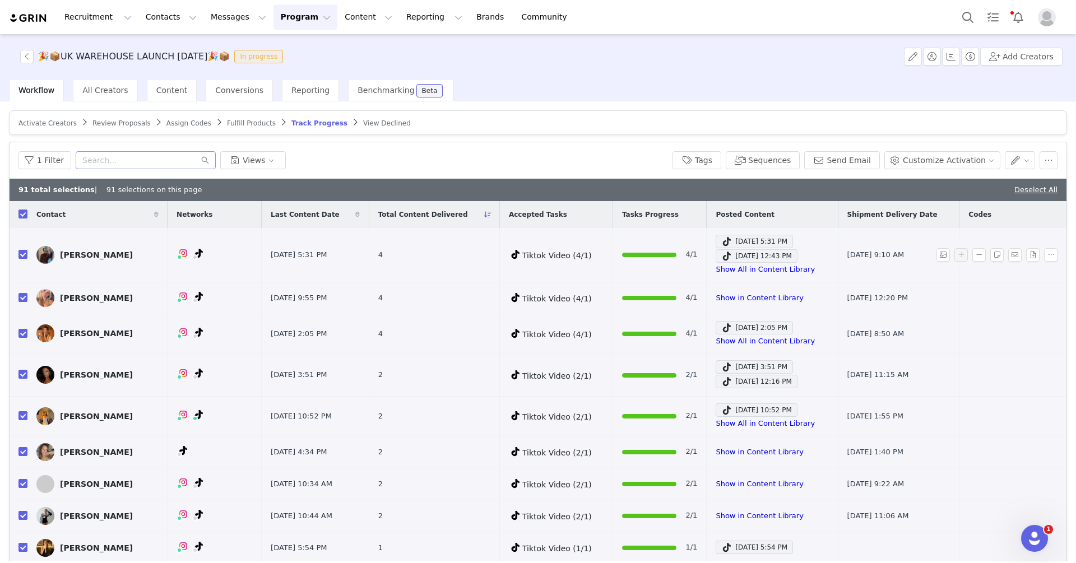
checkbox input "false"
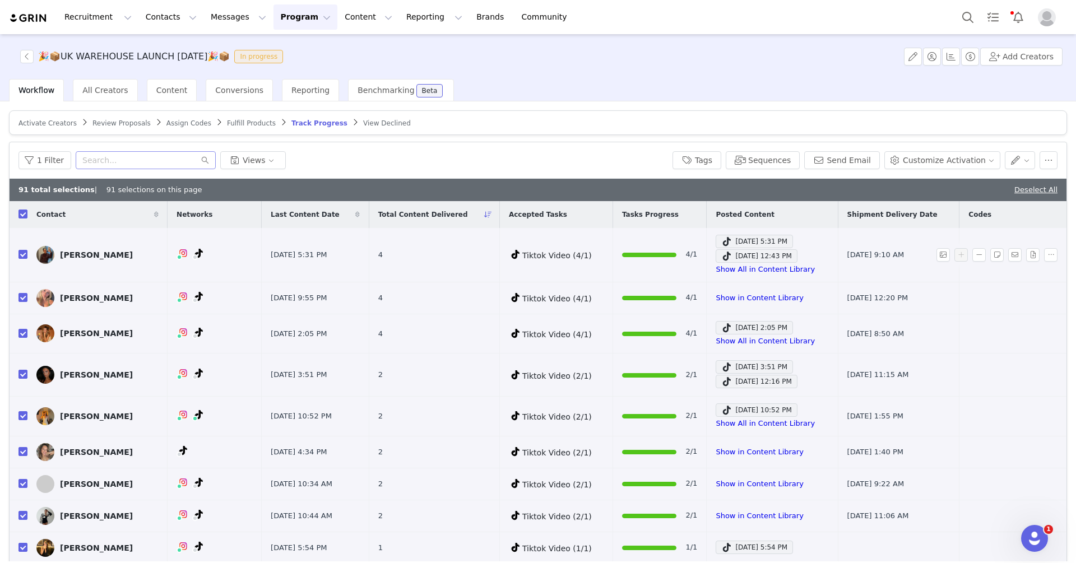
checkbox input "false"
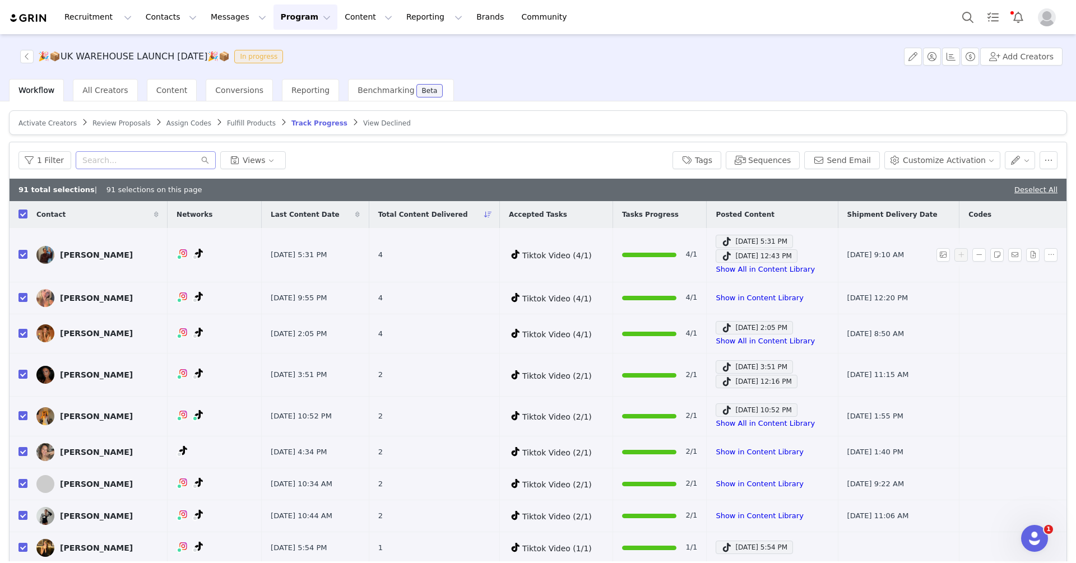
checkbox input "false"
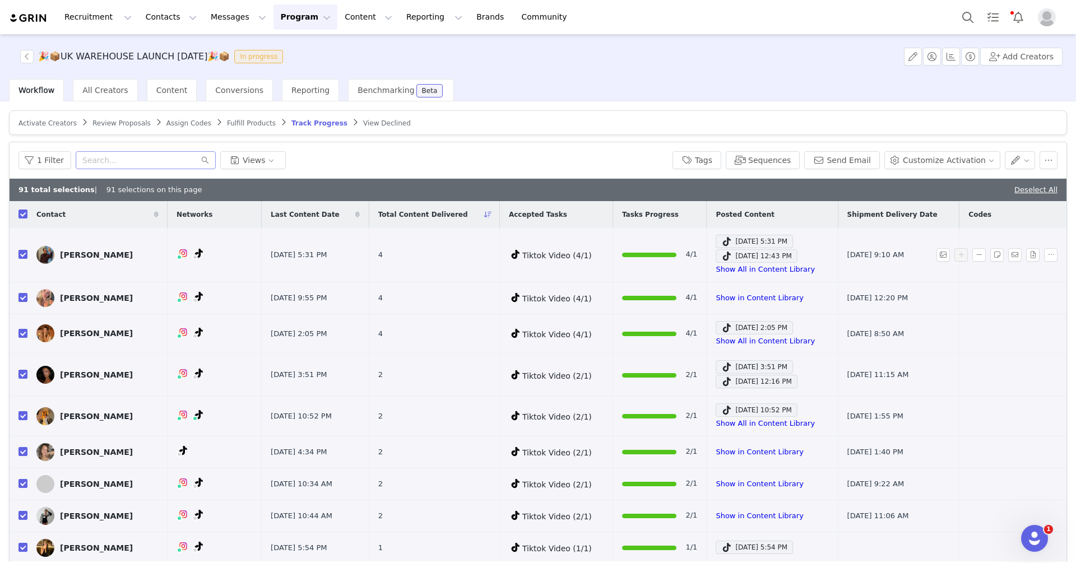
checkbox input "false"
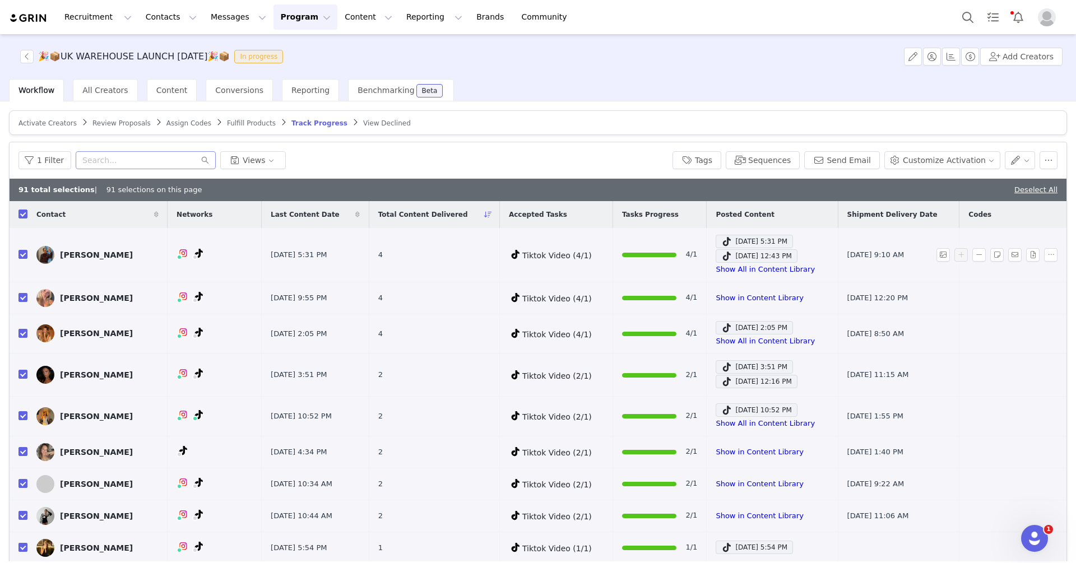
checkbox input "false"
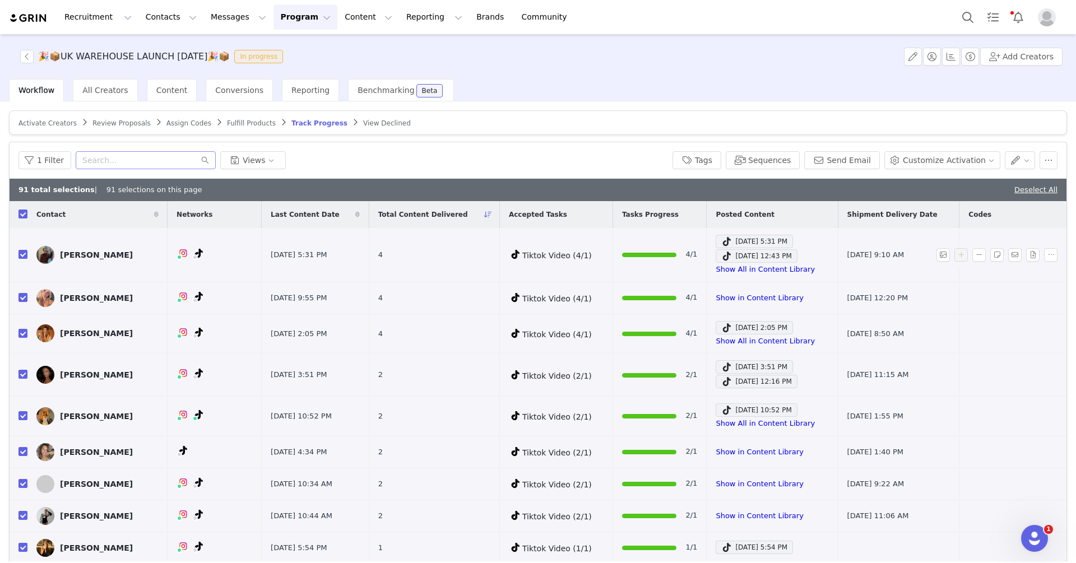
checkbox input "false"
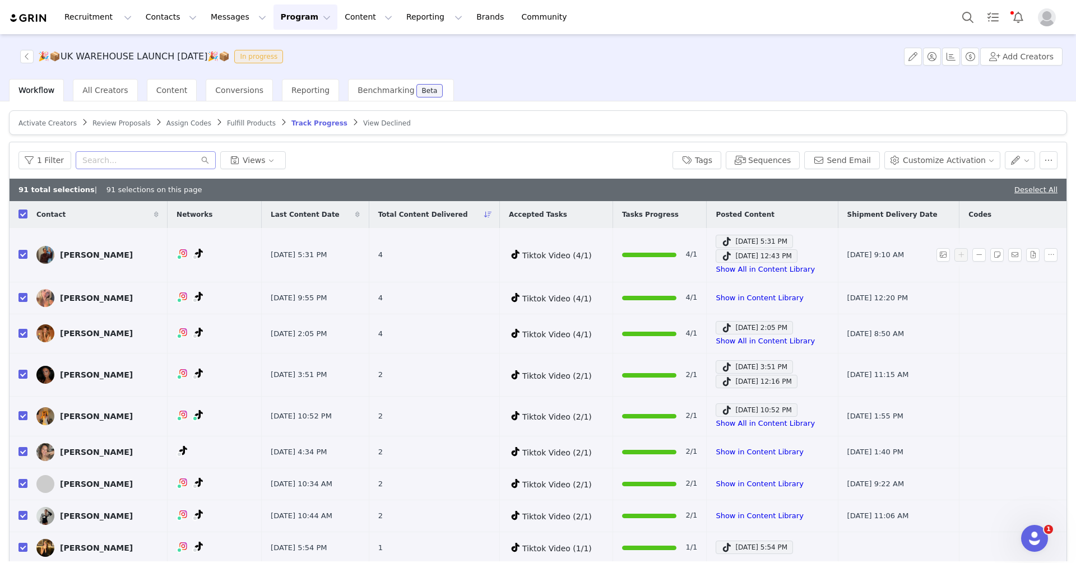
checkbox input "false"
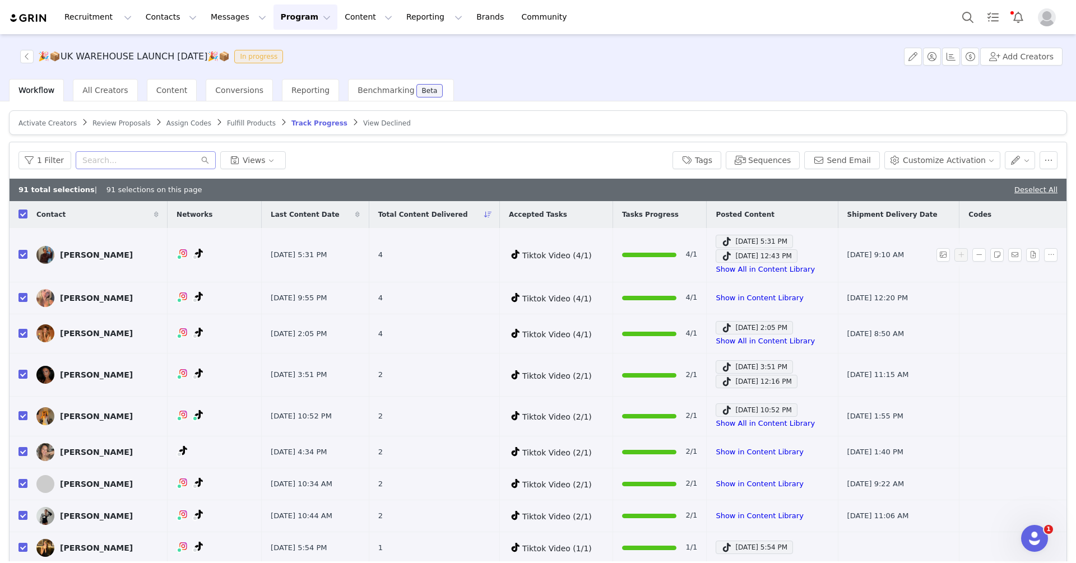
checkbox input "false"
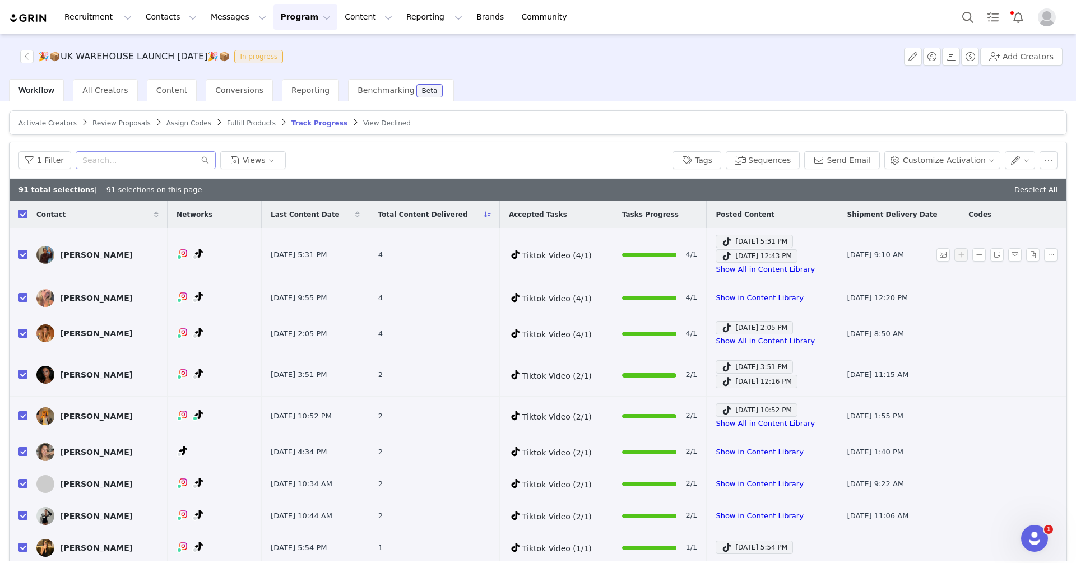
checkbox input "false"
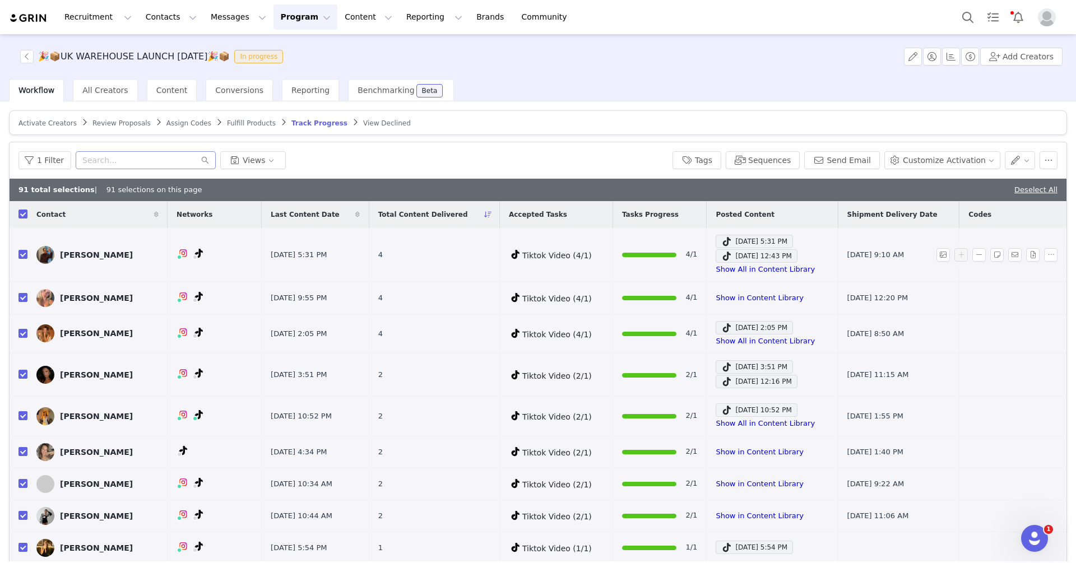
checkbox input "false"
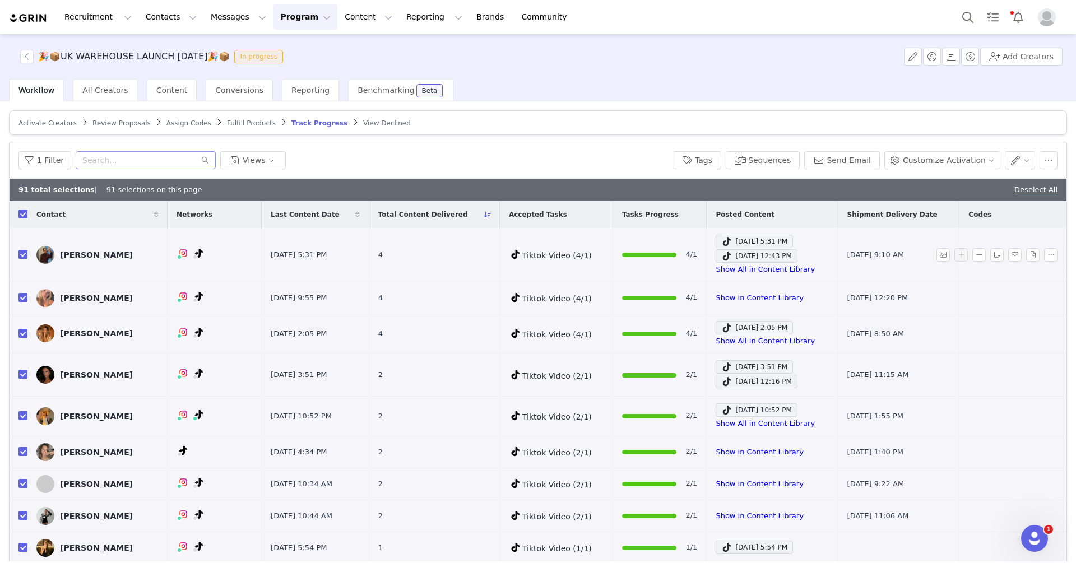
checkbox input "false"
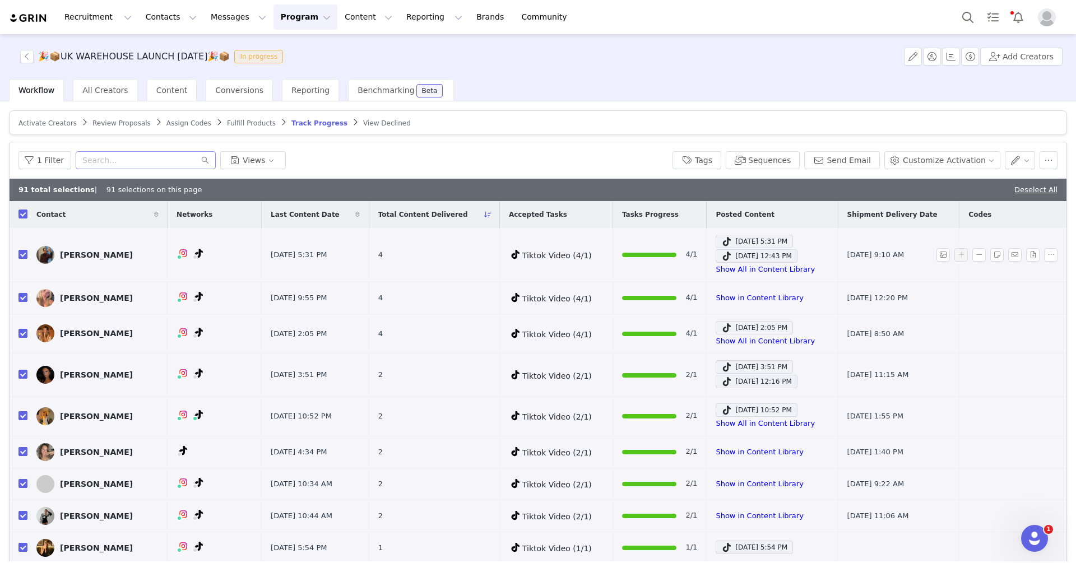
checkbox input "false"
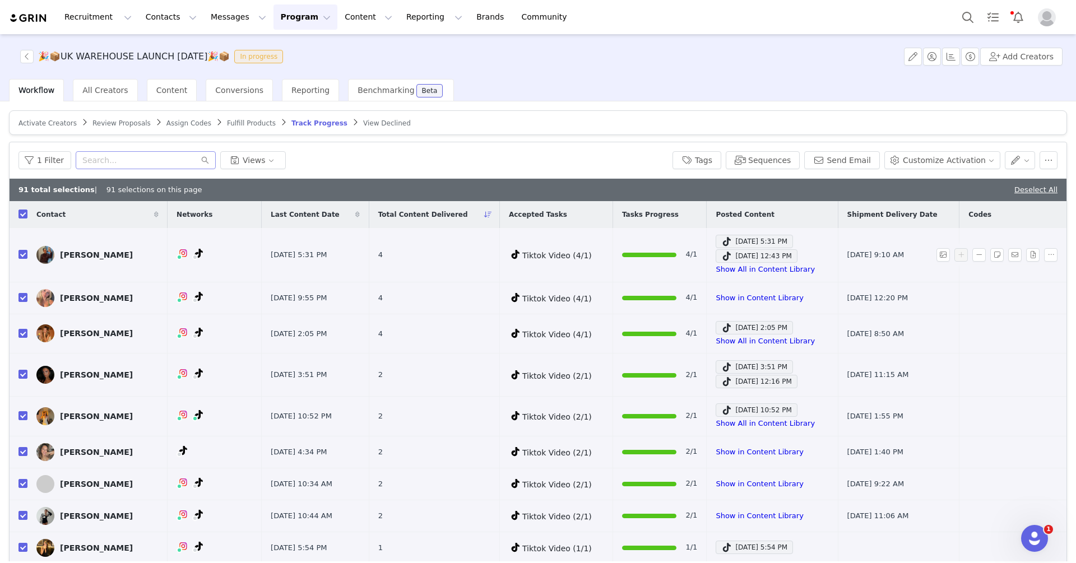
checkbox input "false"
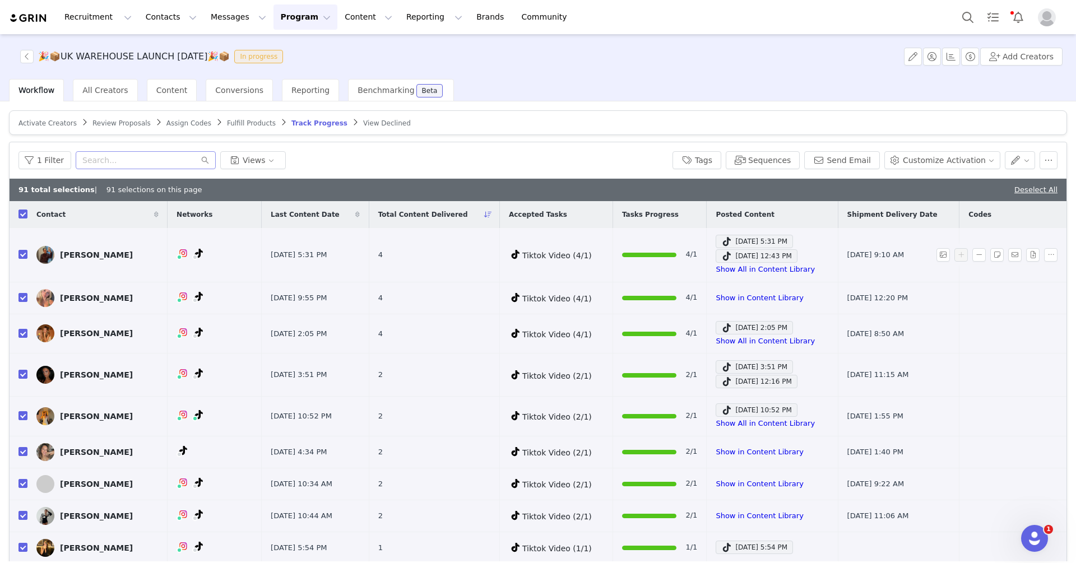
checkbox input "false"
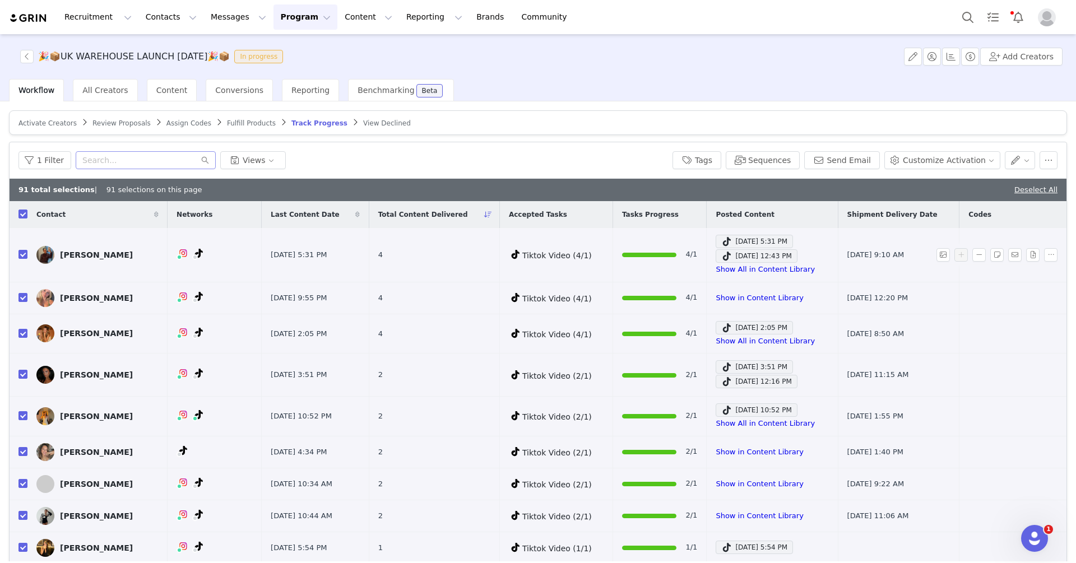
checkbox input "false"
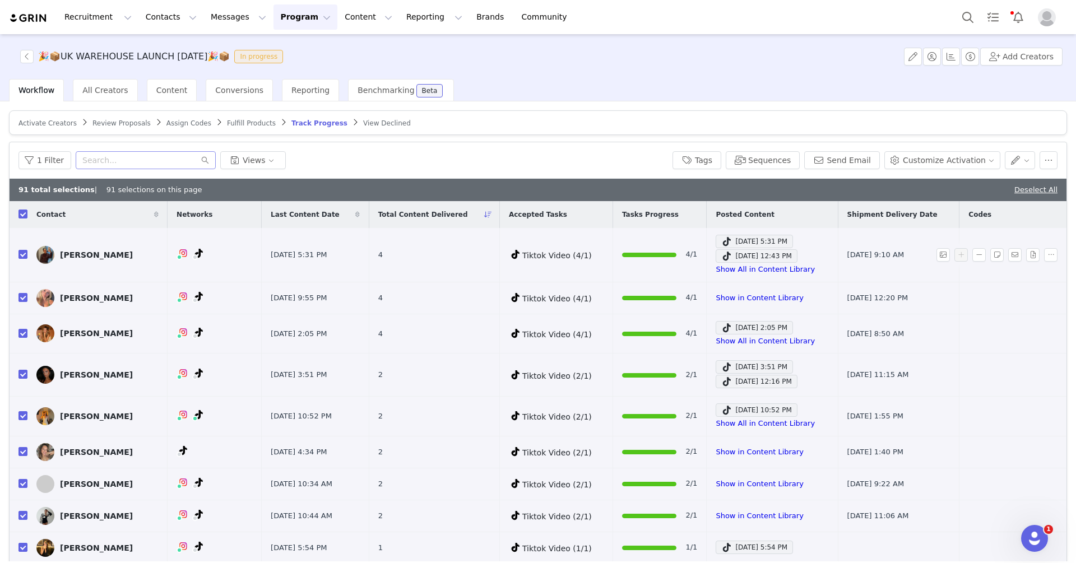
checkbox input "false"
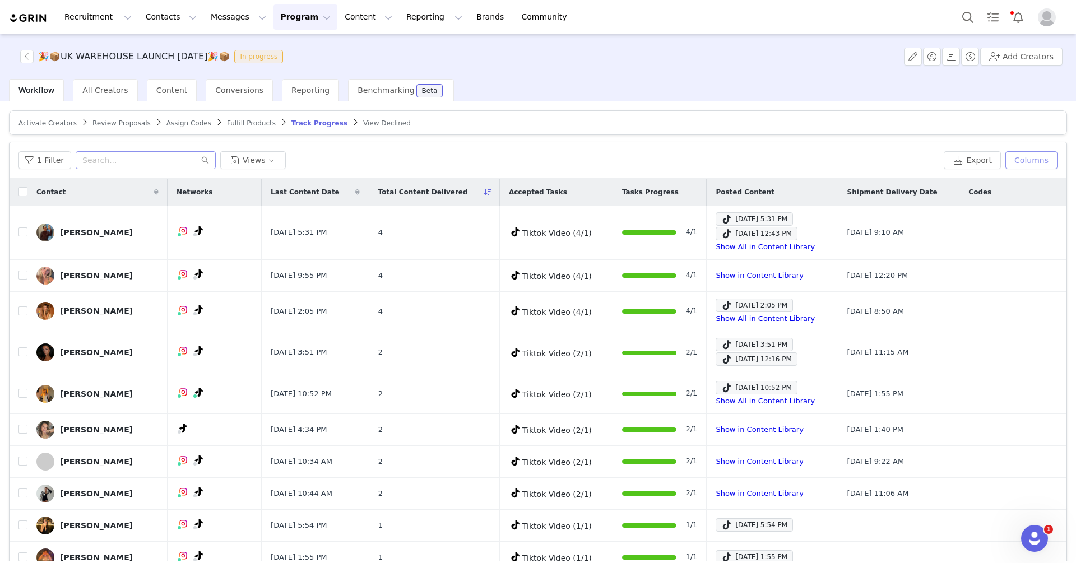
click at [1026, 160] on button "Columns" at bounding box center [1031, 160] width 52 height 18
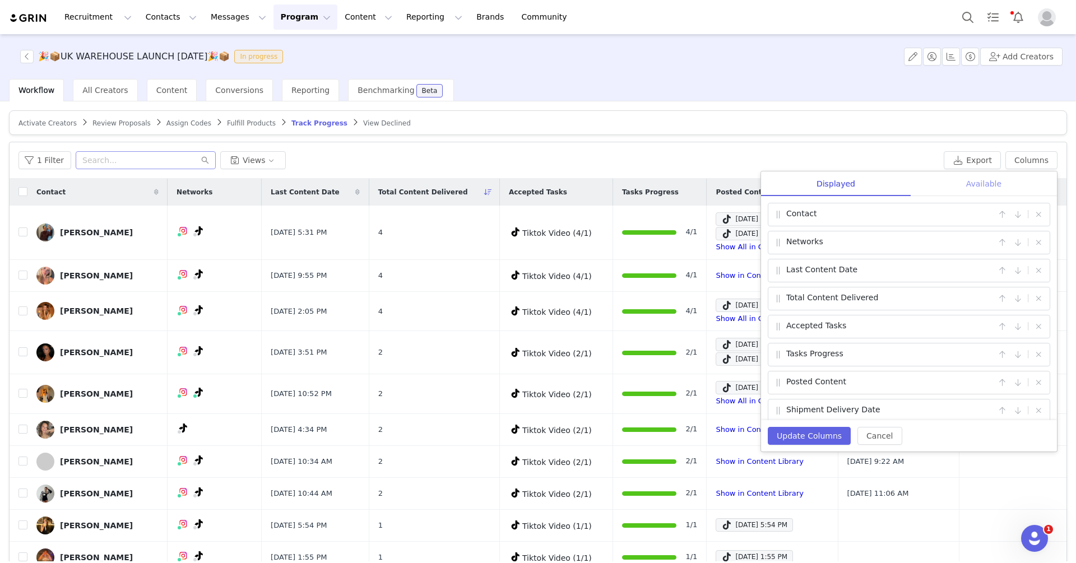
click at [969, 184] on div "Available" at bounding box center [983, 183] width 146 height 25
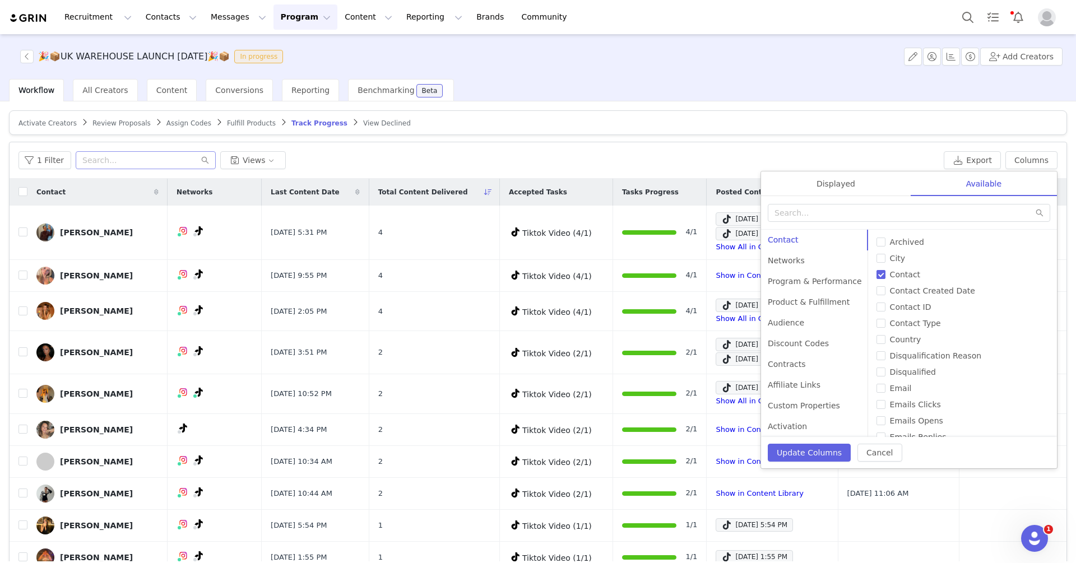
click at [860, 223] on div at bounding box center [909, 213] width 296 height 34
click at [860, 220] on input "text" at bounding box center [908, 213] width 282 height 18
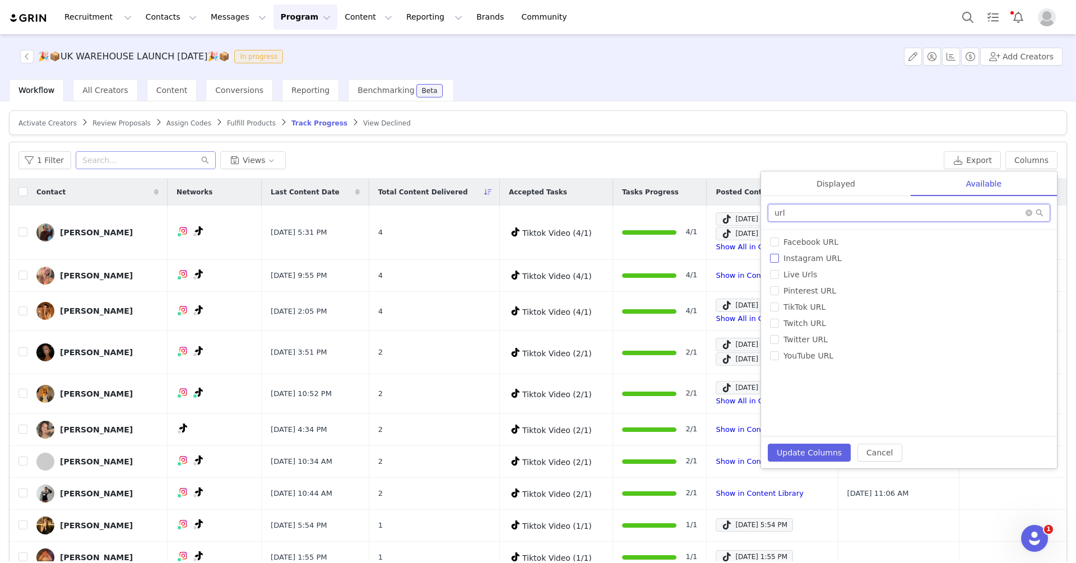
type input "url"
click at [817, 256] on span "Instagram URL" at bounding box center [812, 258] width 67 height 9
click at [779, 256] on input "Instagram URL" at bounding box center [774, 258] width 9 height 9
checkbox input "true"
click at [826, 446] on button "Update Columns" at bounding box center [808, 453] width 83 height 18
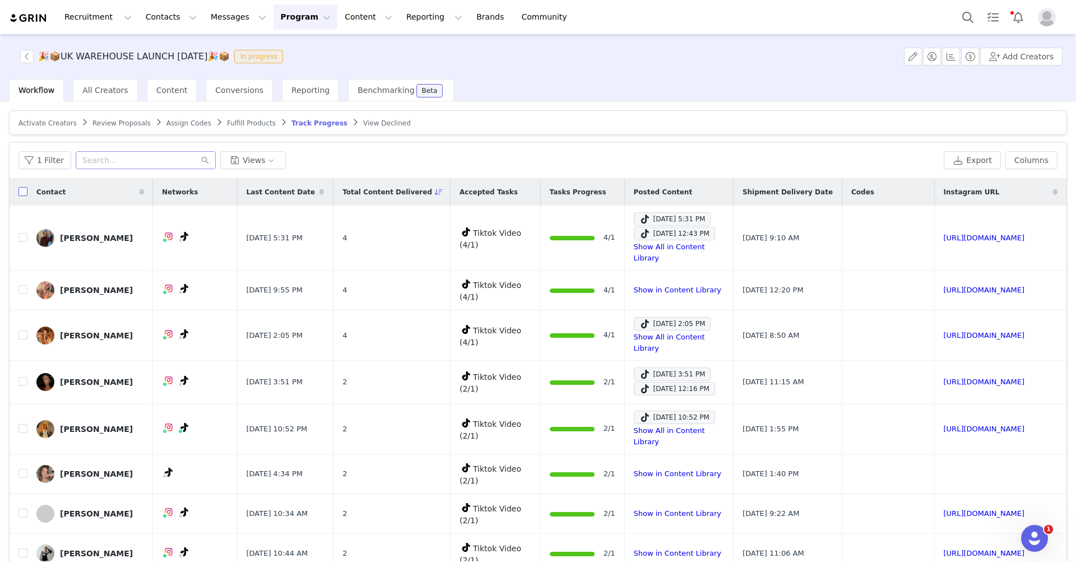
click at [26, 187] on label at bounding box center [22, 193] width 9 height 12
click at [26, 187] on input "checkbox" at bounding box center [22, 191] width 9 height 9
checkbox input "true"
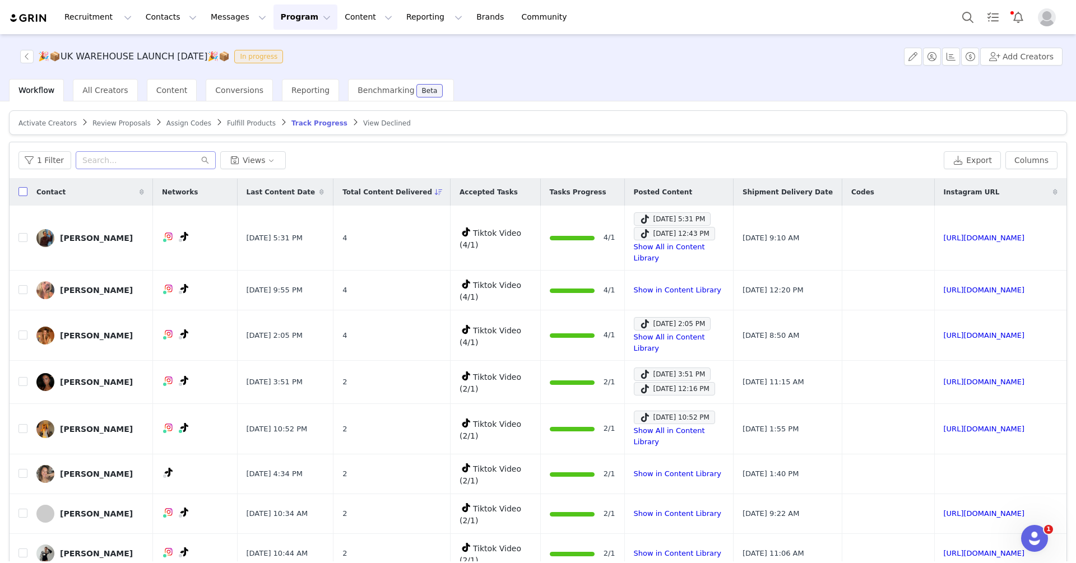
checkbox input "true"
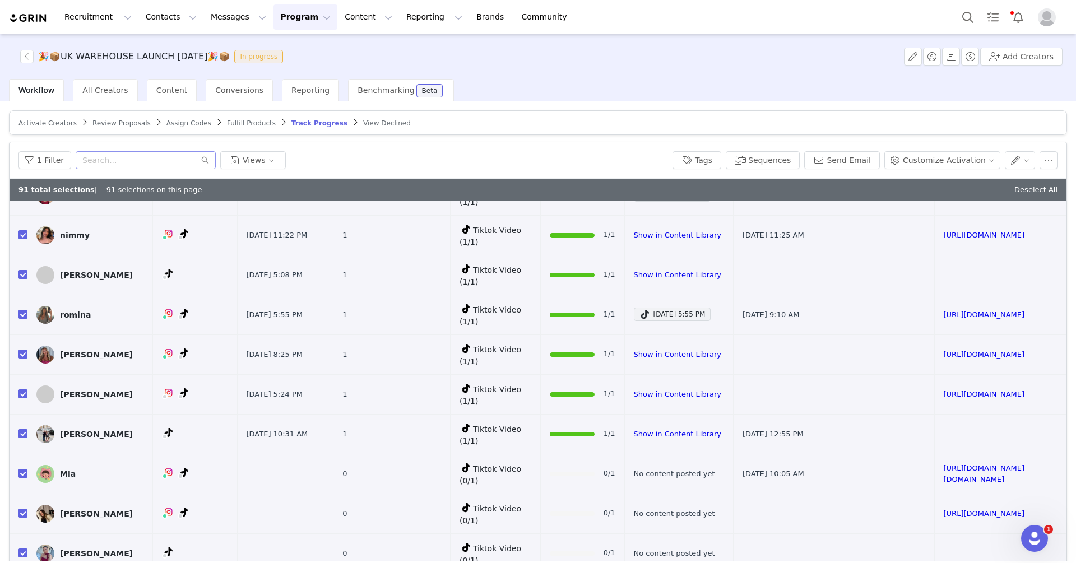
scroll to position [566, 0]
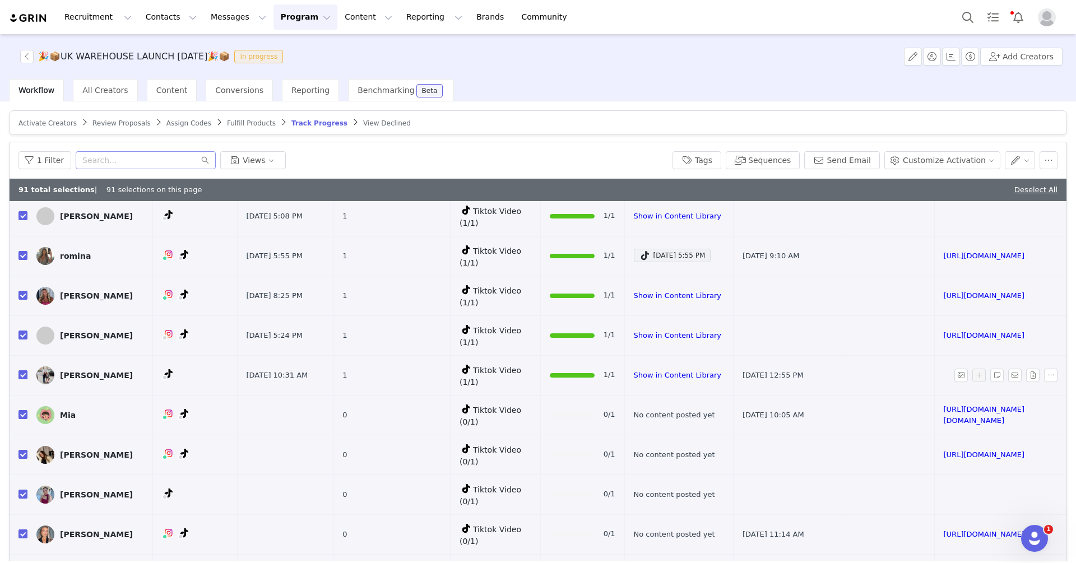
click at [24, 370] on input "checkbox" at bounding box center [22, 374] width 9 height 9
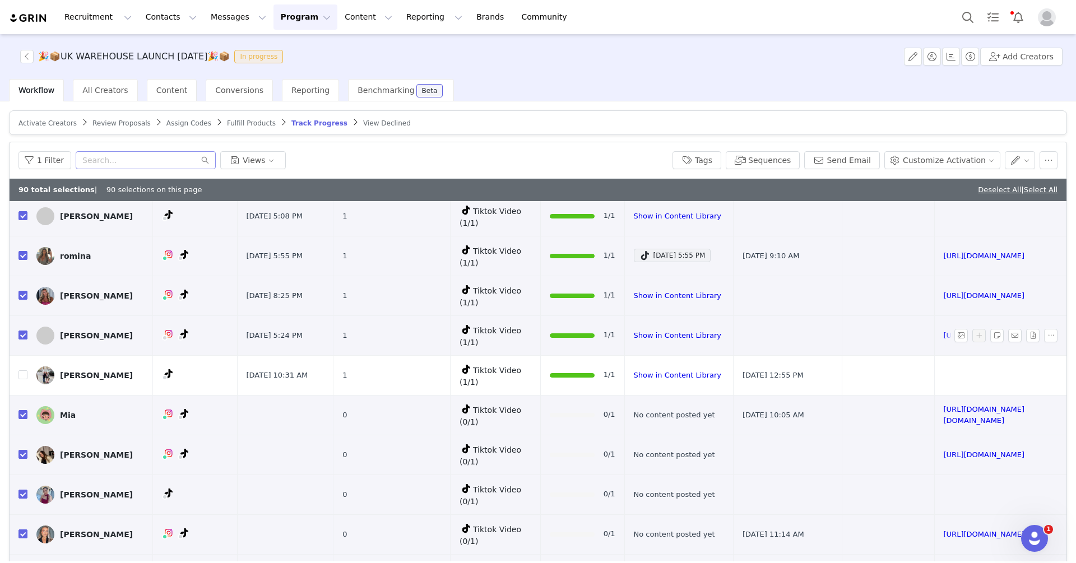
click at [24, 330] on input "checkbox" at bounding box center [22, 334] width 9 height 9
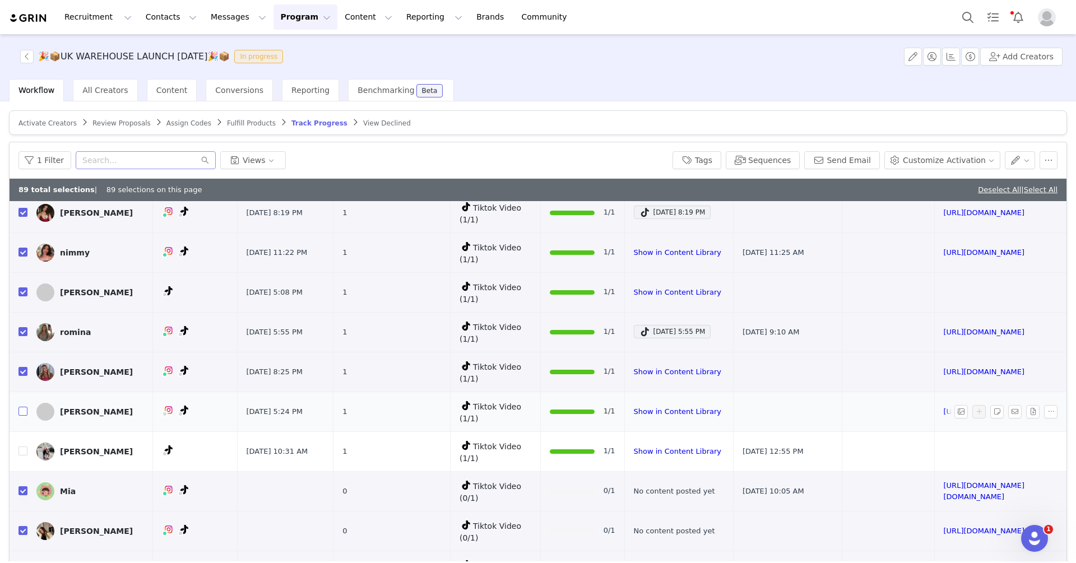
scroll to position [483, 0]
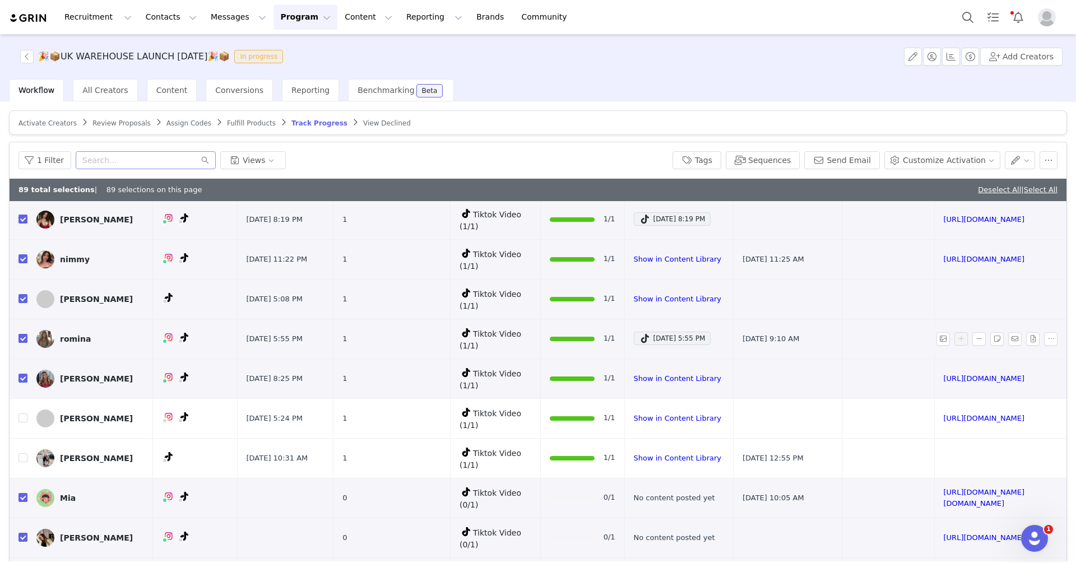
click at [24, 334] on input "checkbox" at bounding box center [22, 338] width 9 height 9
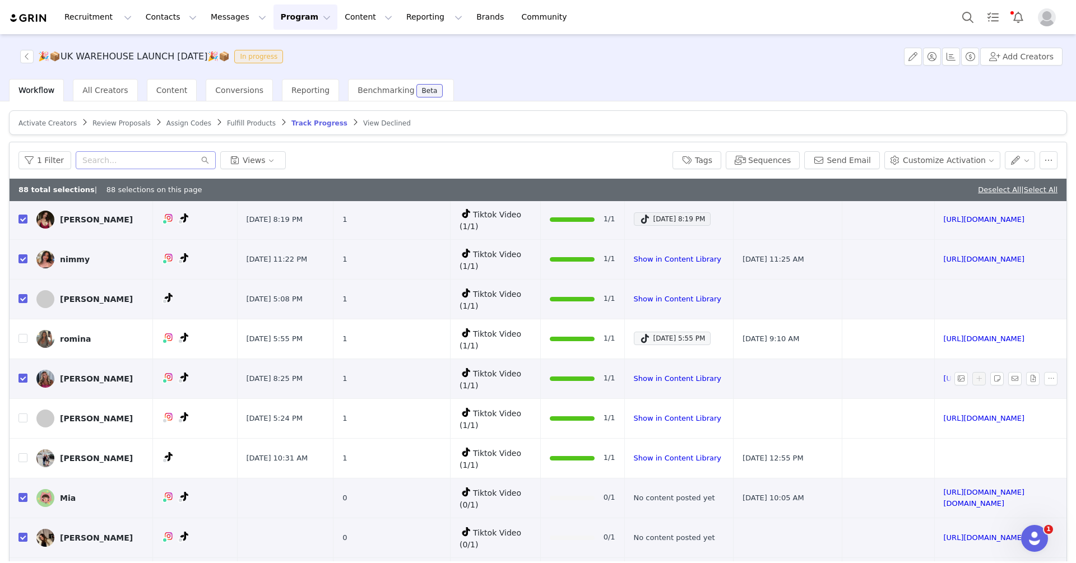
click at [22, 374] on input "checkbox" at bounding box center [22, 378] width 9 height 9
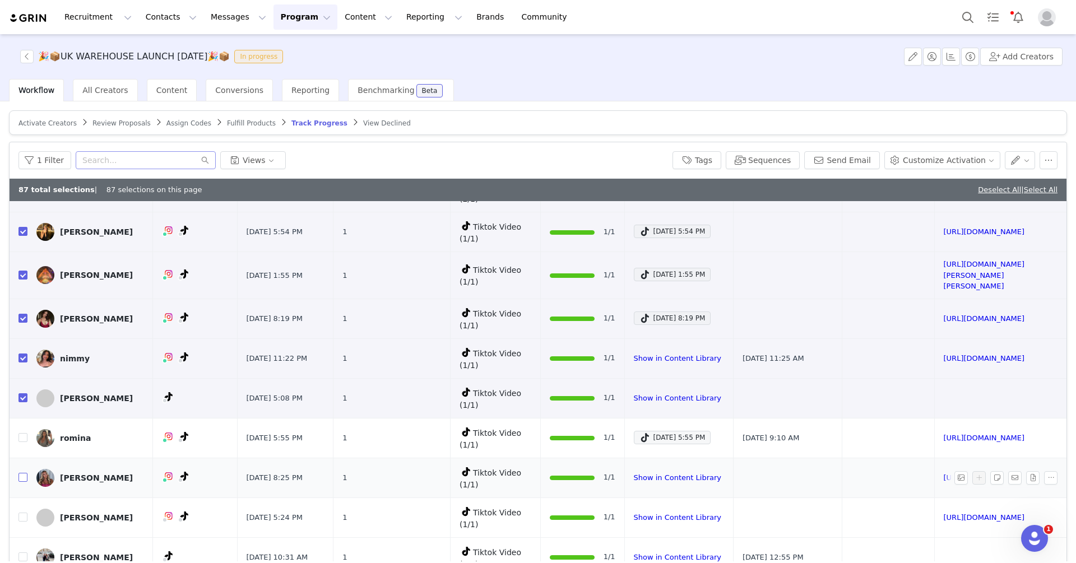
scroll to position [352, 0]
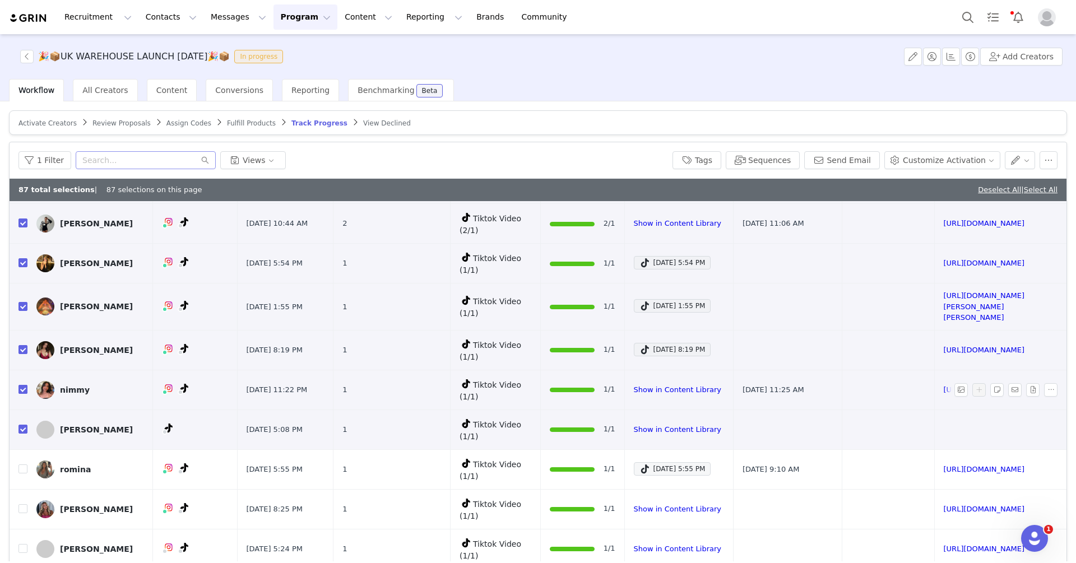
click at [21, 385] on input "checkbox" at bounding box center [22, 389] width 9 height 9
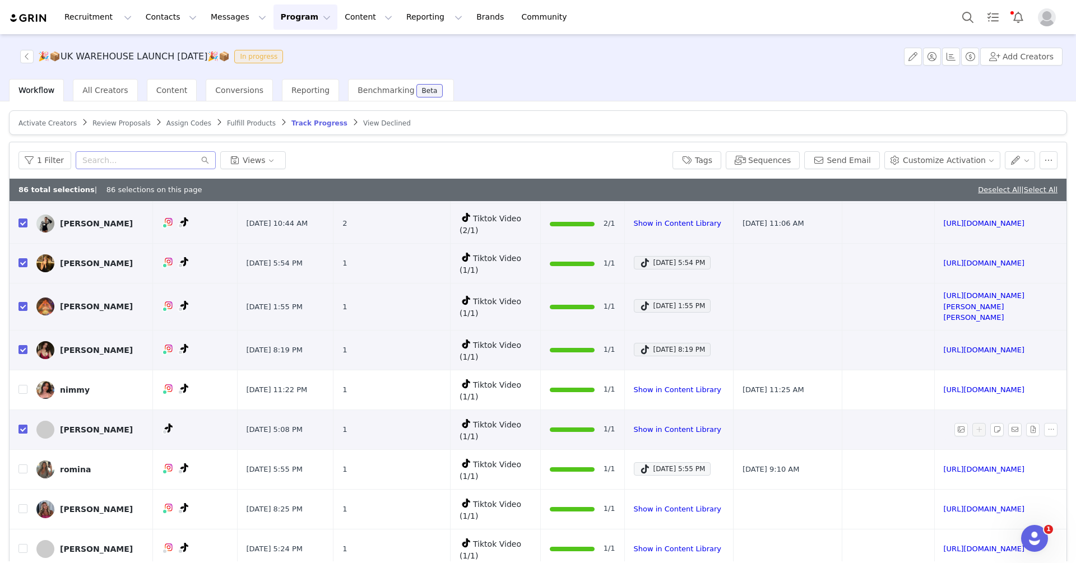
click at [21, 425] on input "checkbox" at bounding box center [22, 429] width 9 height 9
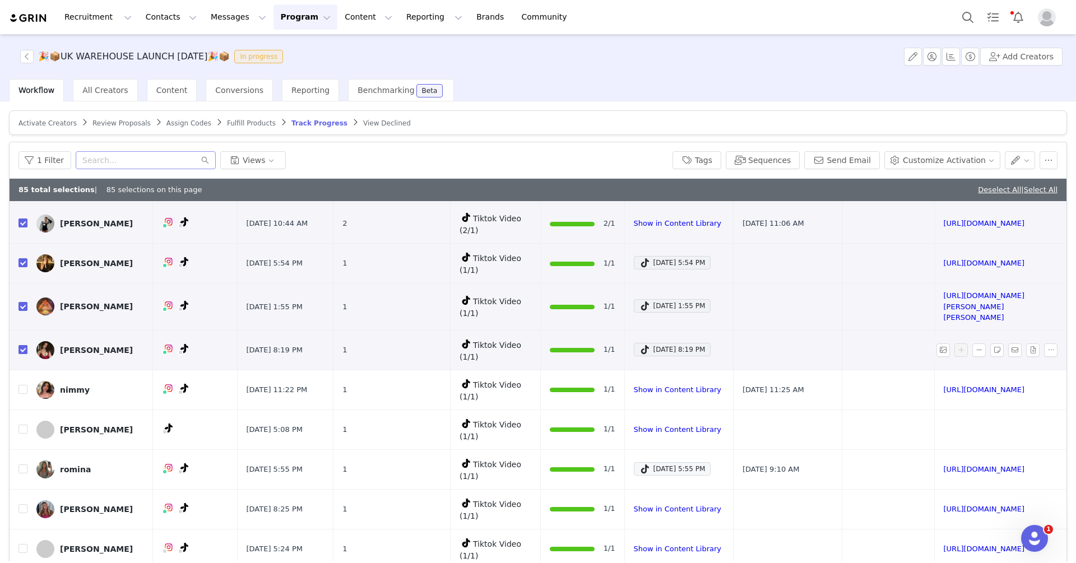
click at [23, 345] on input "checkbox" at bounding box center [22, 349] width 9 height 9
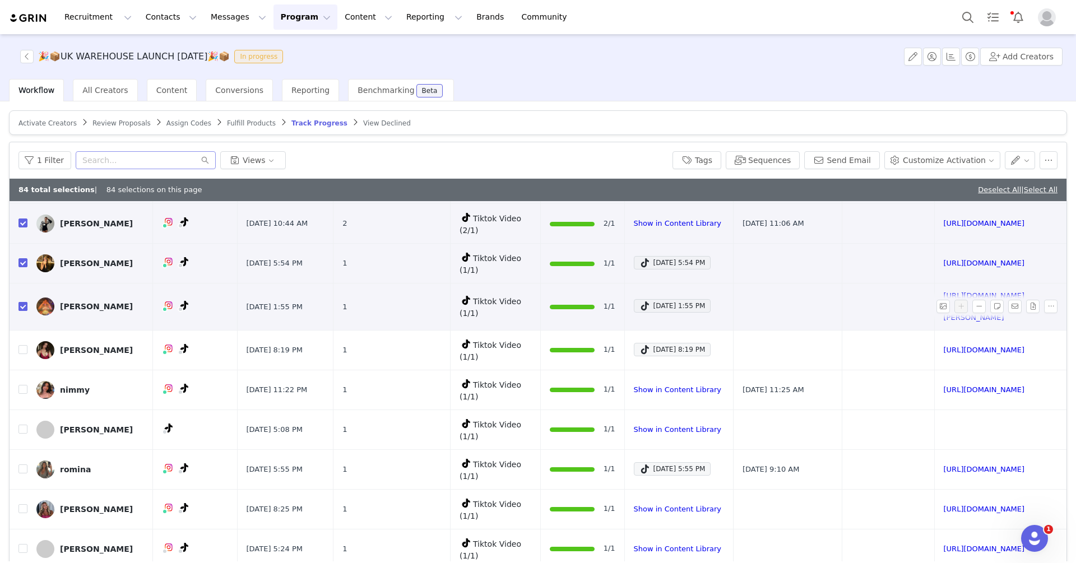
click at [23, 301] on label at bounding box center [22, 307] width 9 height 12
click at [23, 302] on input "checkbox" at bounding box center [22, 306] width 9 height 9
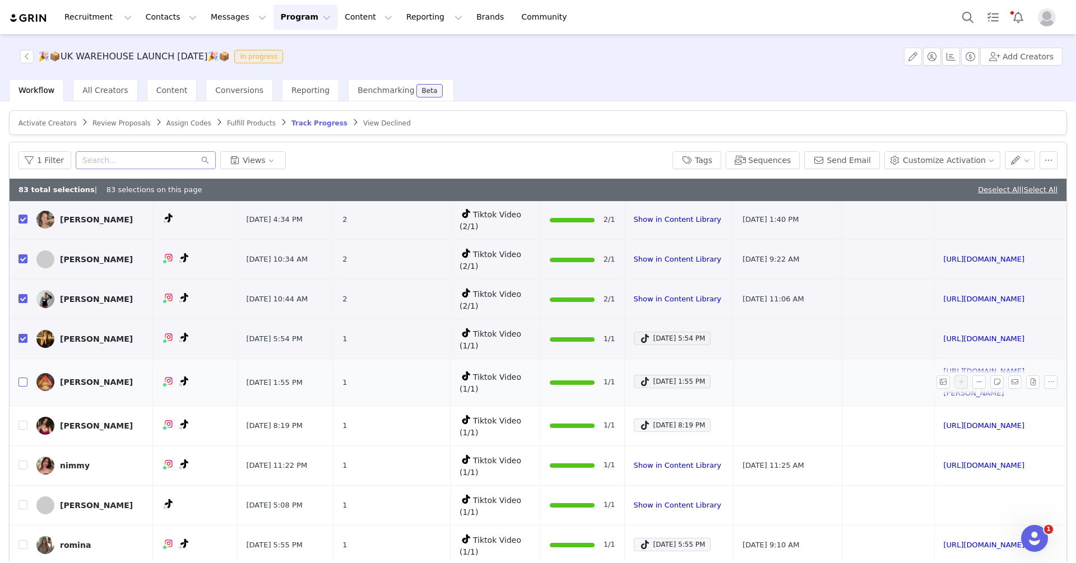
scroll to position [225, 0]
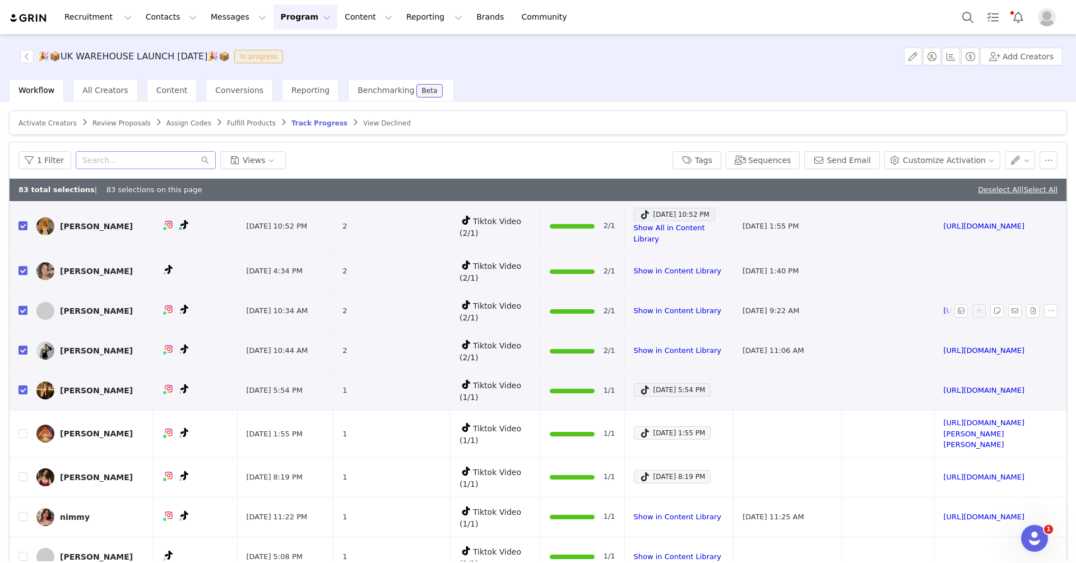
click at [22, 306] on input "checkbox" at bounding box center [22, 310] width 9 height 9
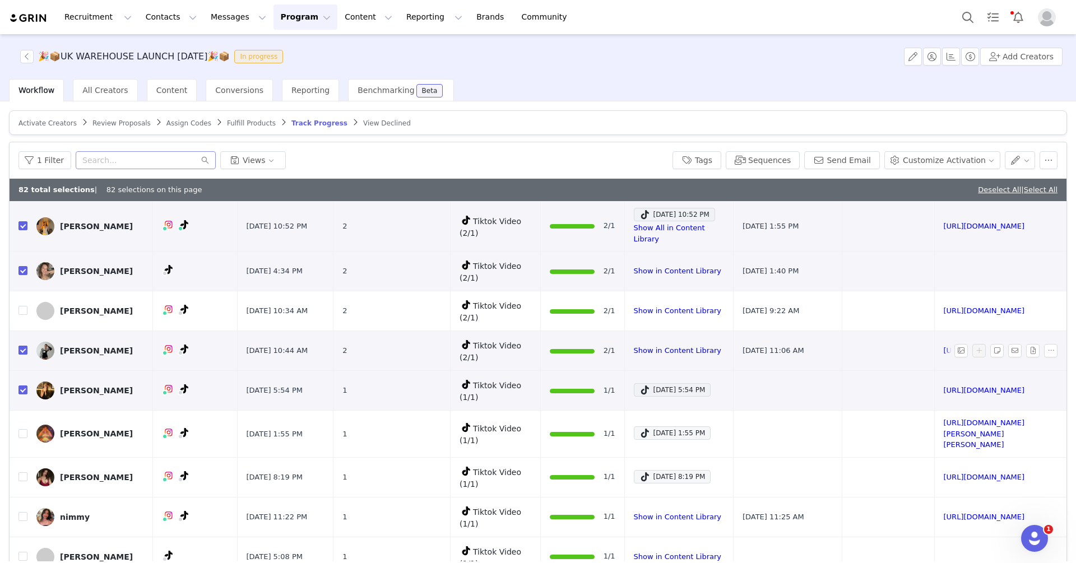
click at [22, 346] on input "checkbox" at bounding box center [22, 350] width 9 height 9
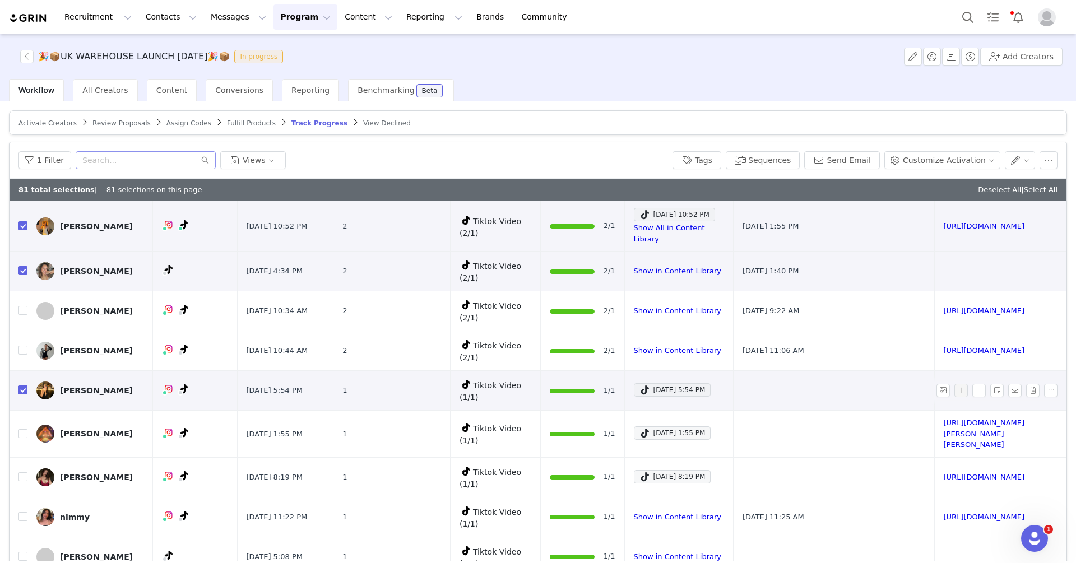
click at [24, 385] on input "checkbox" at bounding box center [22, 389] width 9 height 9
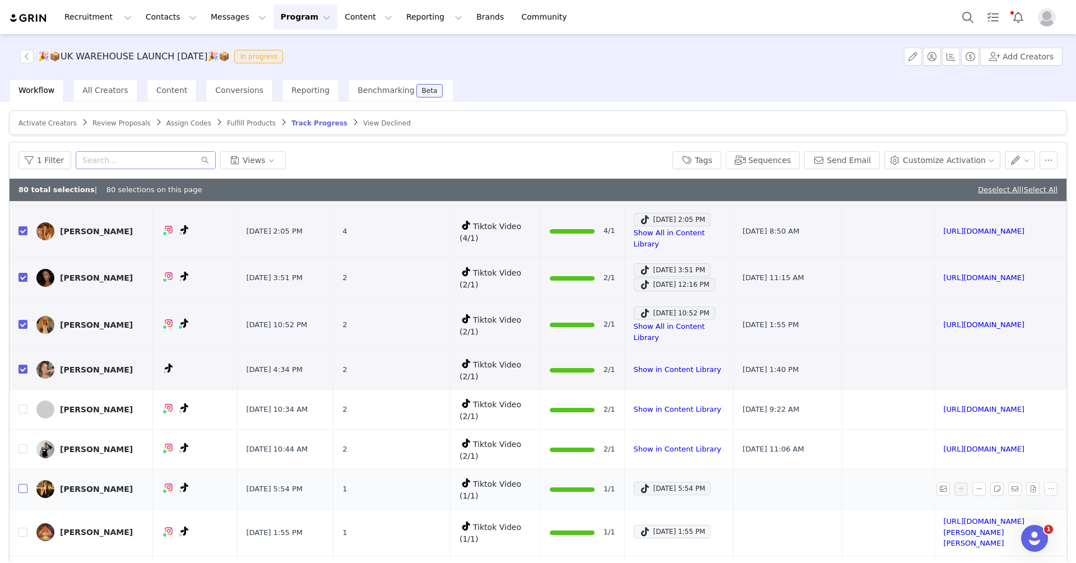
scroll to position [55, 0]
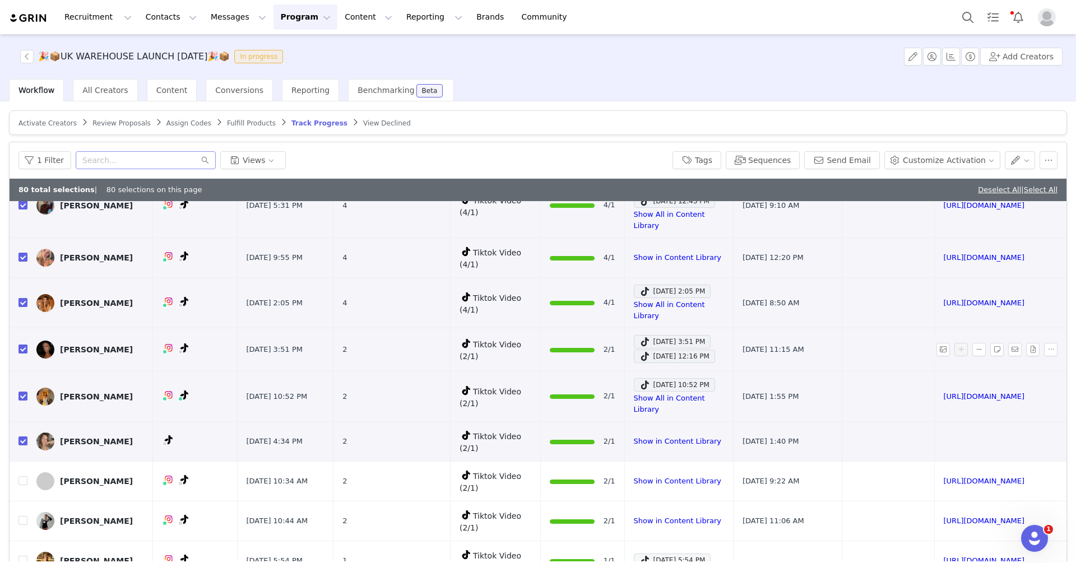
click at [23, 344] on input "checkbox" at bounding box center [22, 348] width 9 height 9
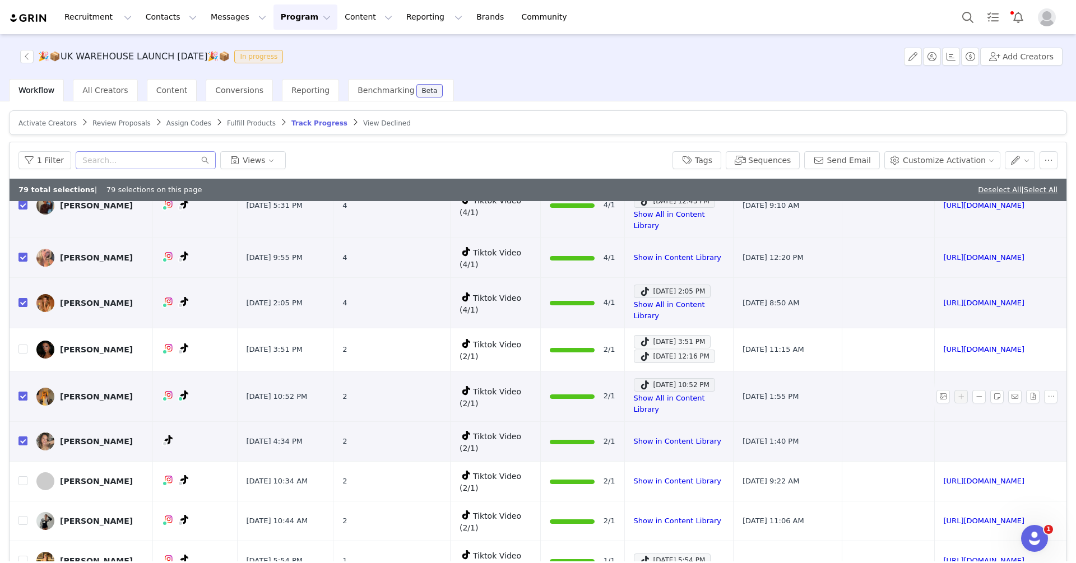
click at [23, 392] on input "checkbox" at bounding box center [22, 396] width 9 height 9
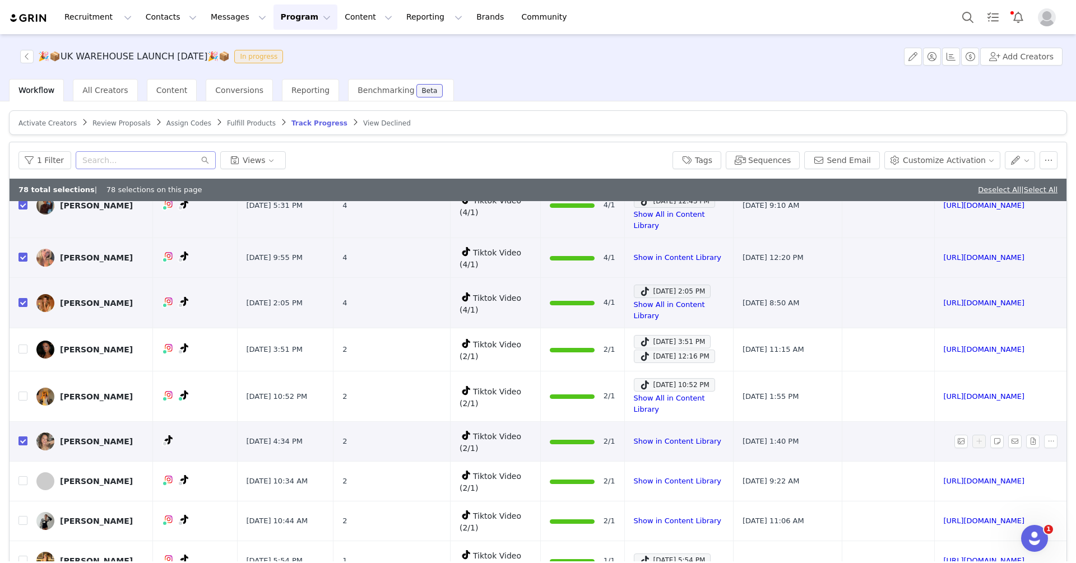
click at [23, 436] on input "checkbox" at bounding box center [22, 440] width 9 height 9
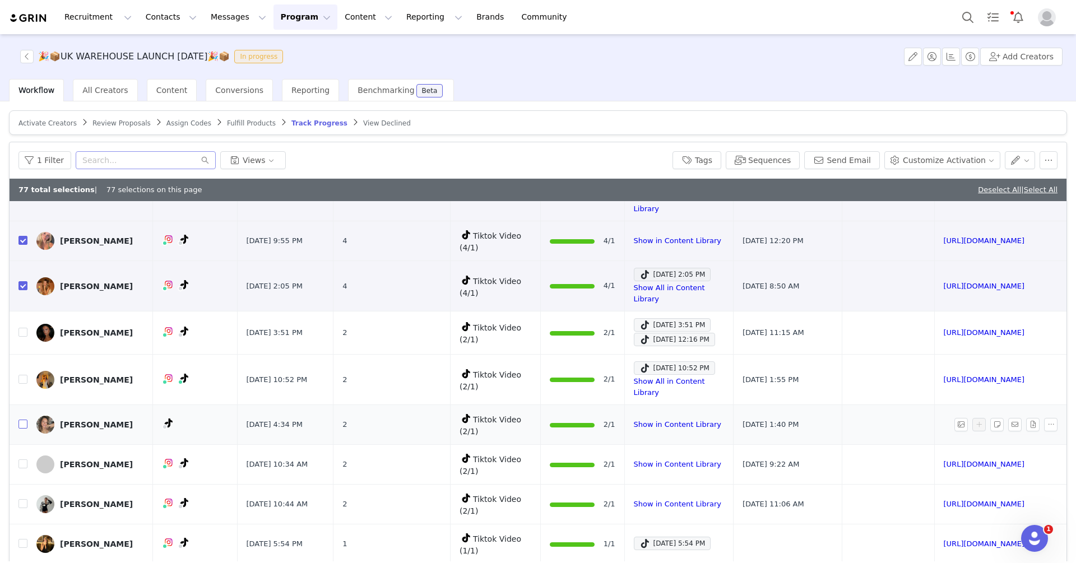
scroll to position [0, 0]
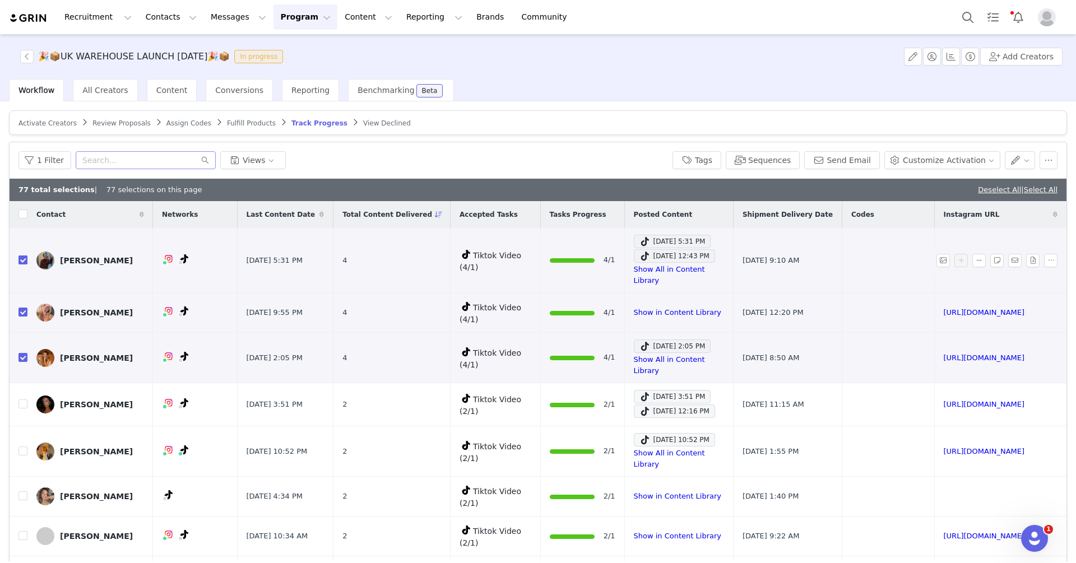
click at [21, 255] on input "checkbox" at bounding box center [22, 259] width 9 height 9
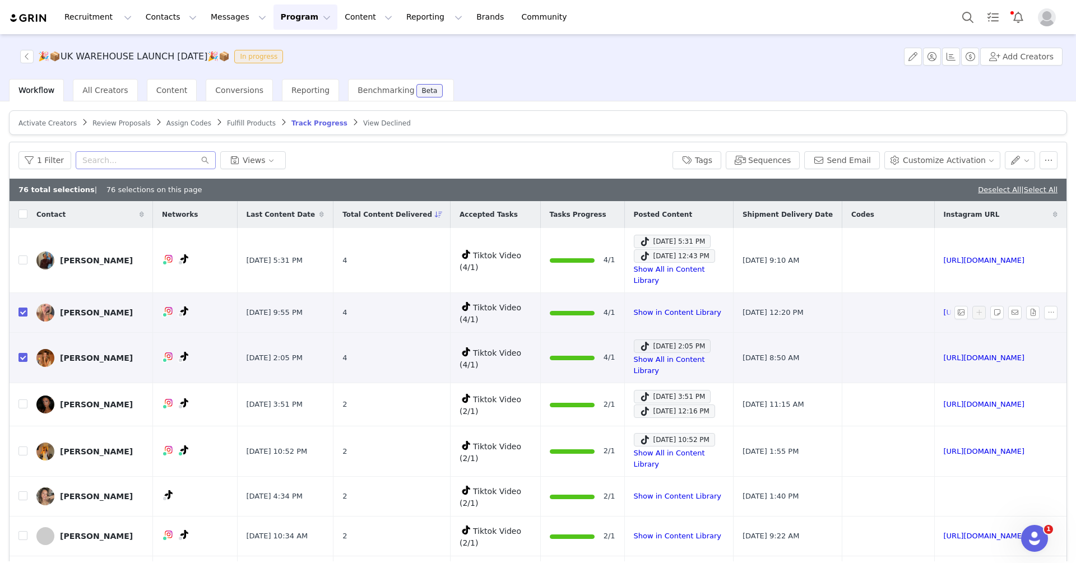
click at [22, 308] on input "checkbox" at bounding box center [22, 312] width 9 height 9
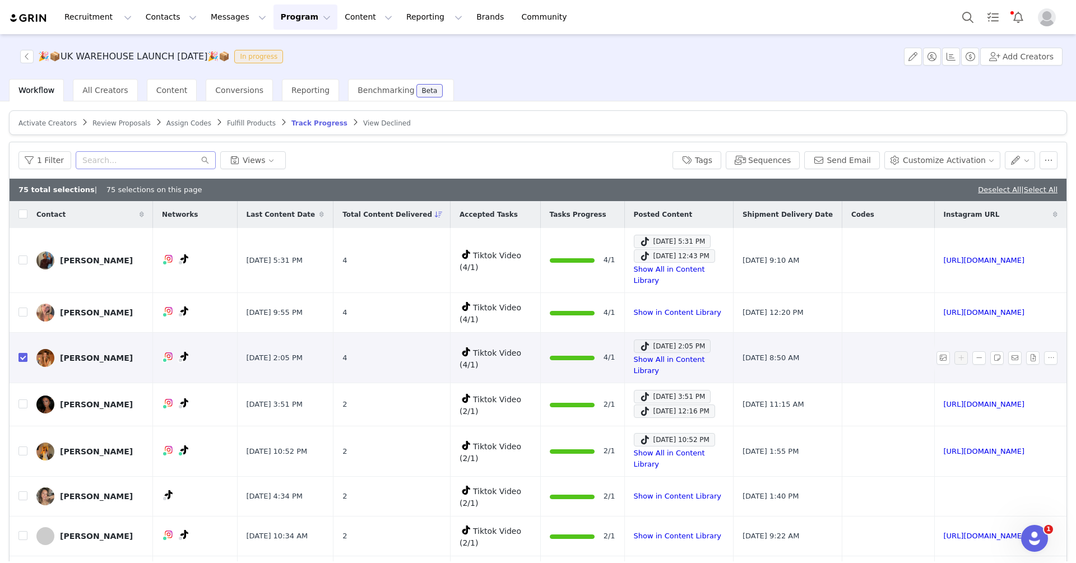
click at [23, 353] on input "checkbox" at bounding box center [22, 357] width 9 height 9
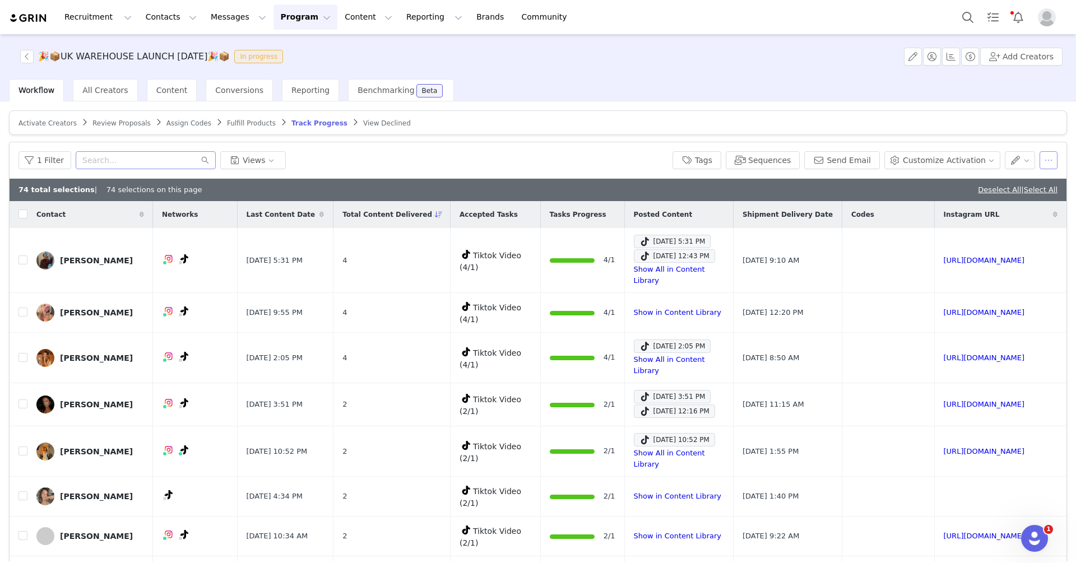
click at [1050, 160] on button "button" at bounding box center [1048, 160] width 18 height 18
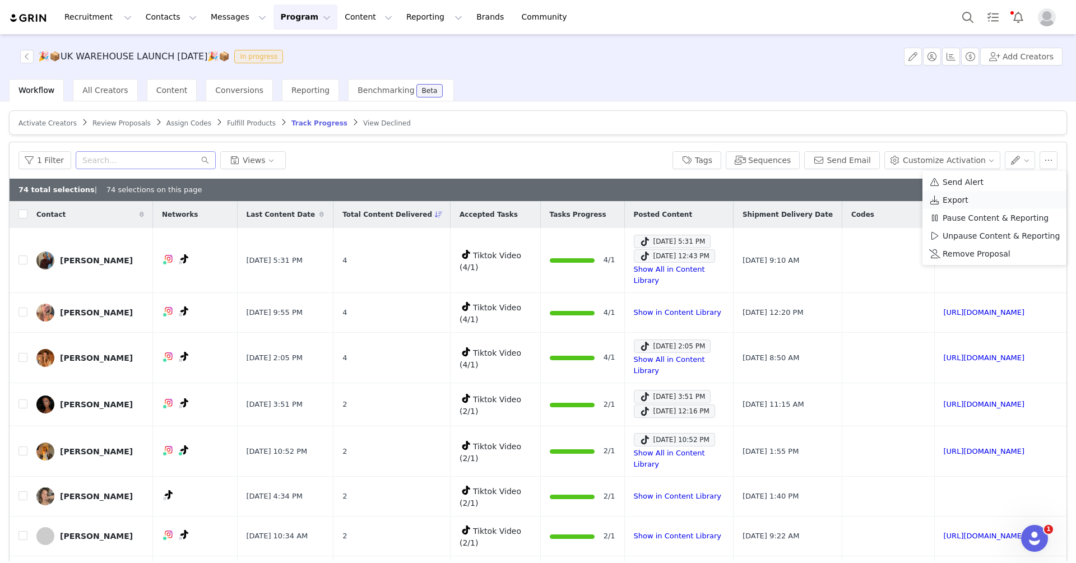
click at [969, 199] on div "Export" at bounding box center [994, 200] width 131 height 12
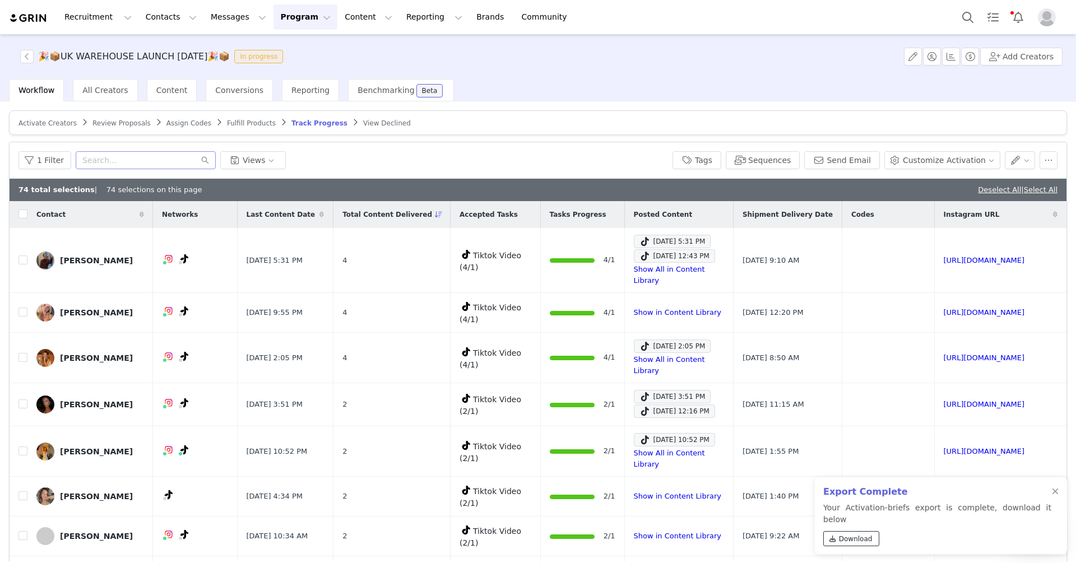
click at [865, 539] on span "Download" at bounding box center [856, 539] width 34 height 10
